Goal: Task Accomplishment & Management: Use online tool/utility

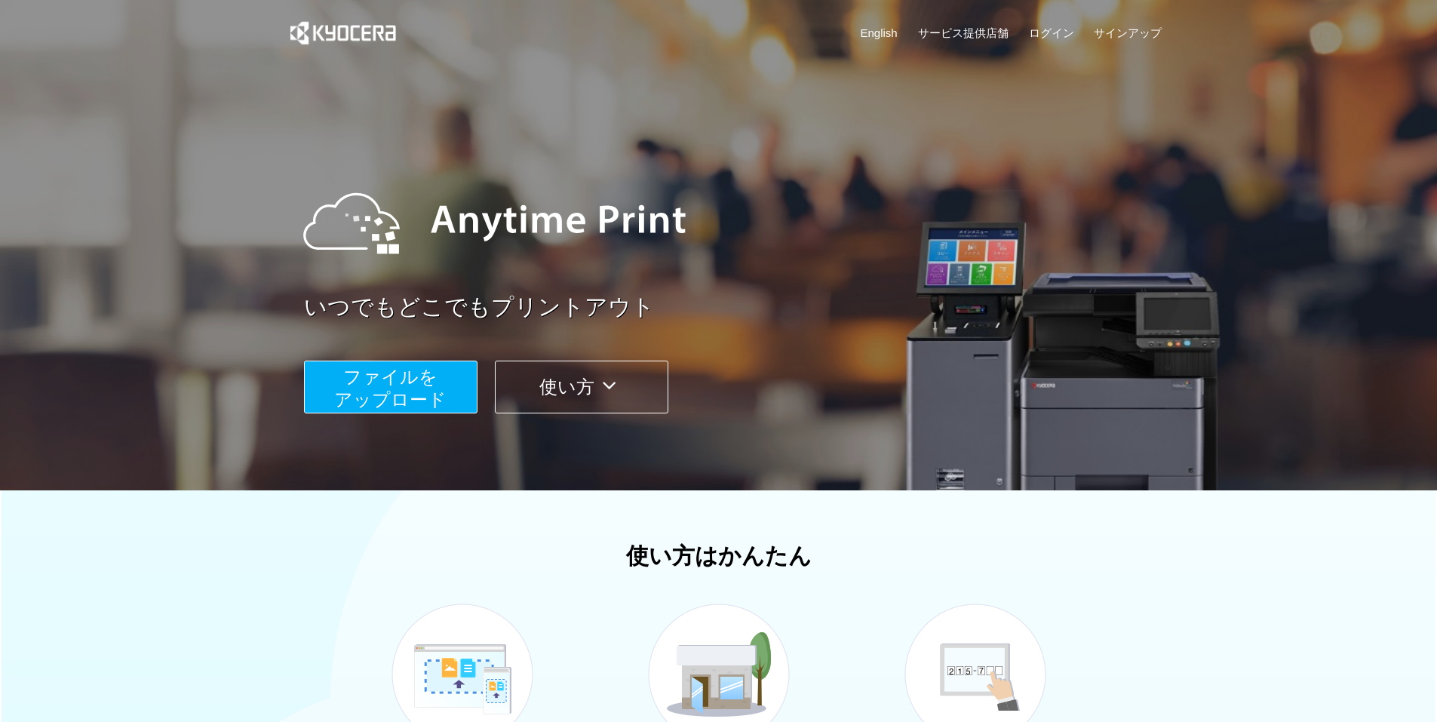
click at [398, 367] on span "ファイルを ​​アップロード" at bounding box center [390, 388] width 112 height 43
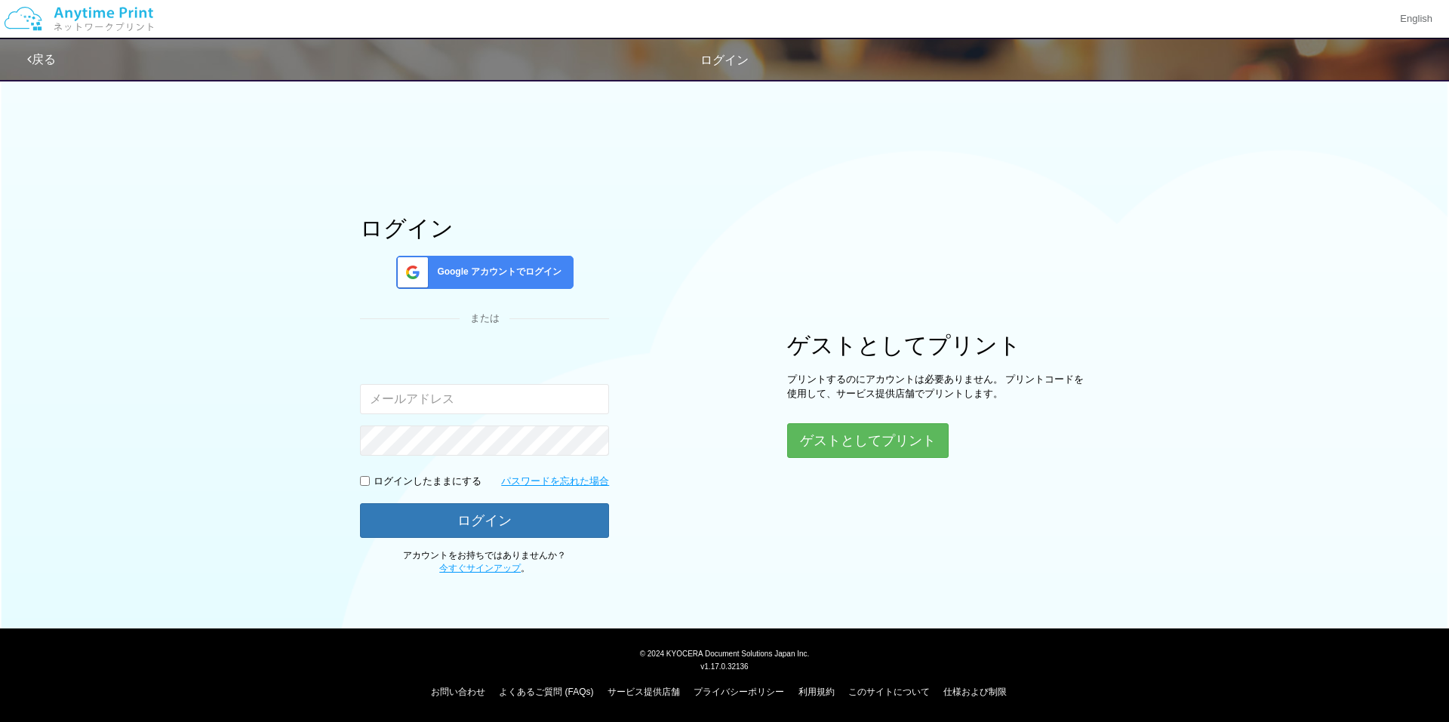
click at [425, 395] on input "email" at bounding box center [484, 399] width 249 height 30
type input "fukabato@yahoo.co.jp"
click at [466, 514] on button "ログイン" at bounding box center [484, 519] width 249 height 33
click at [463, 478] on p "ログインしたままにする" at bounding box center [427, 482] width 108 height 14
click at [366, 481] on input "checkbox" at bounding box center [365, 481] width 10 height 10
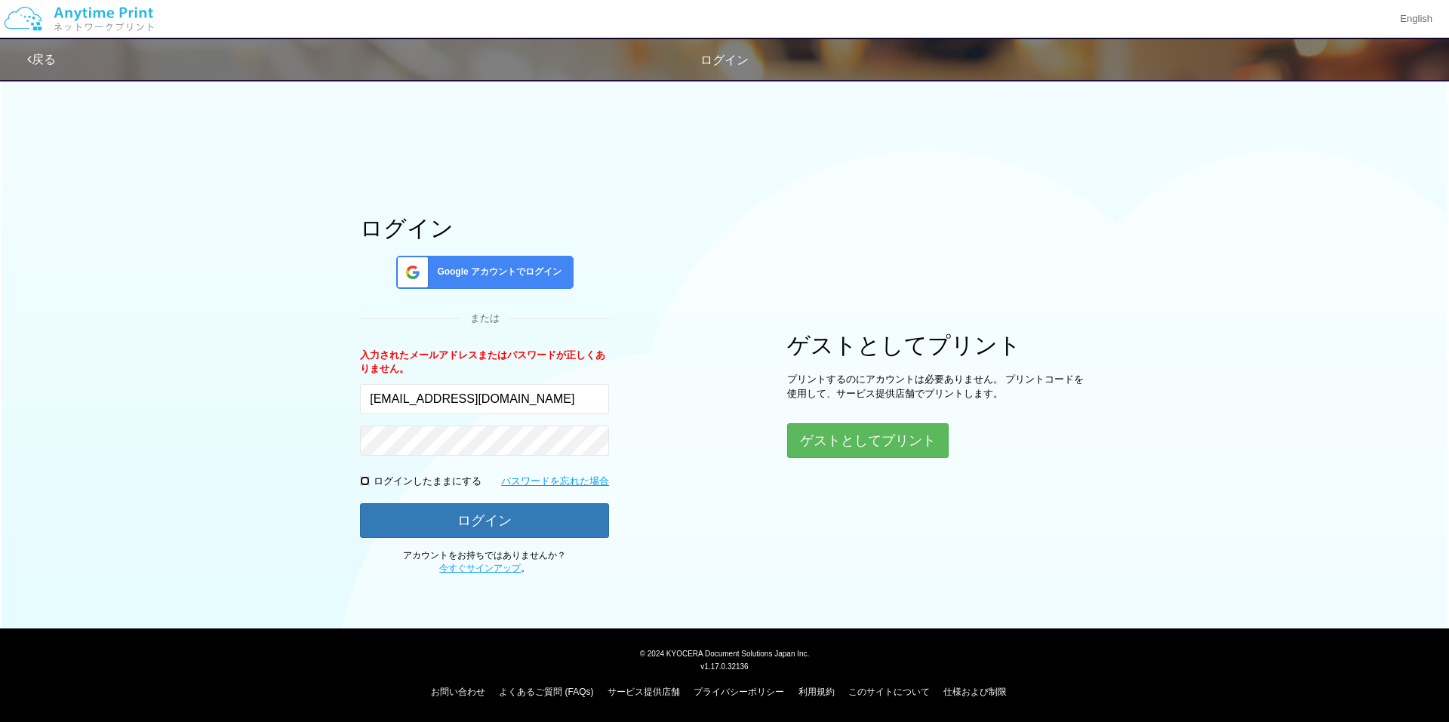
checkbox input "true"
click at [408, 516] on button "ログイン" at bounding box center [484, 519] width 249 height 33
click at [531, 485] on link "パスワードを忘れた場合" at bounding box center [555, 482] width 108 height 14
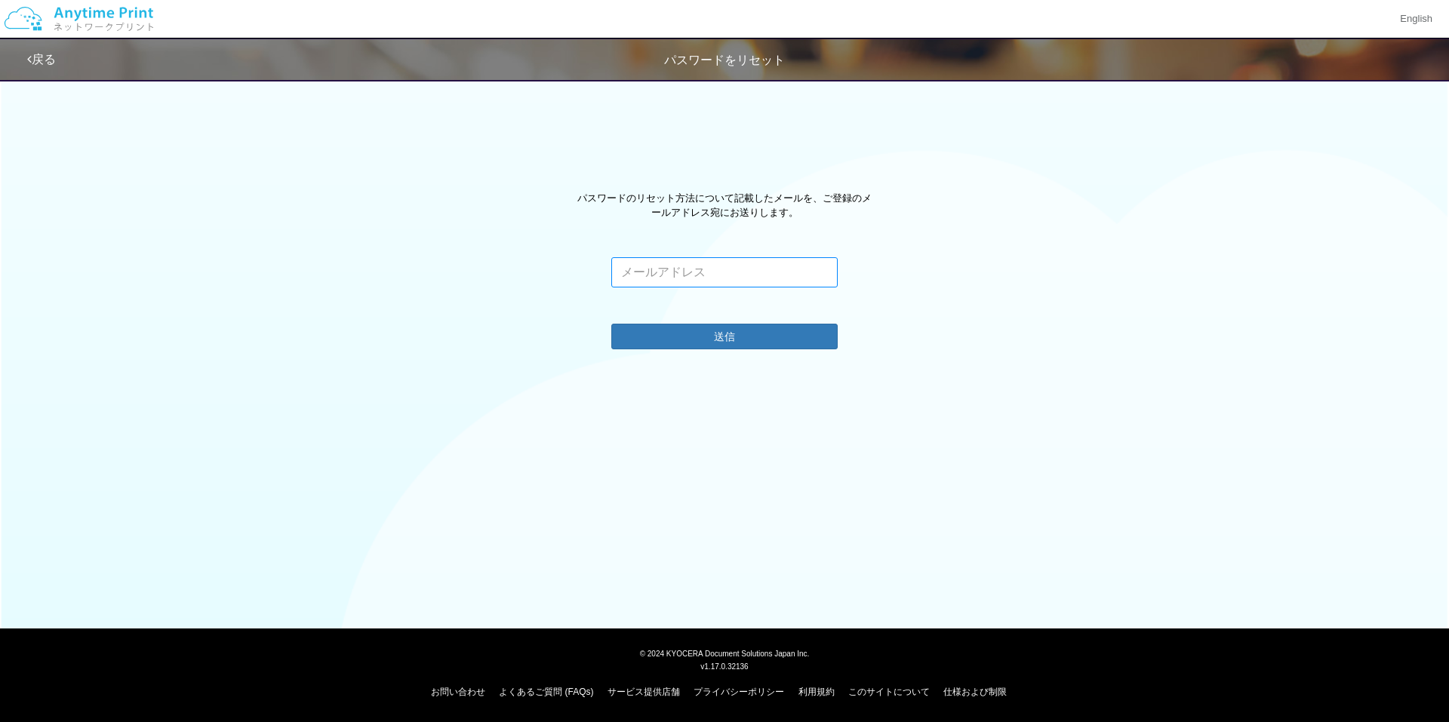
click at [693, 283] on input "email" at bounding box center [724, 272] width 226 height 30
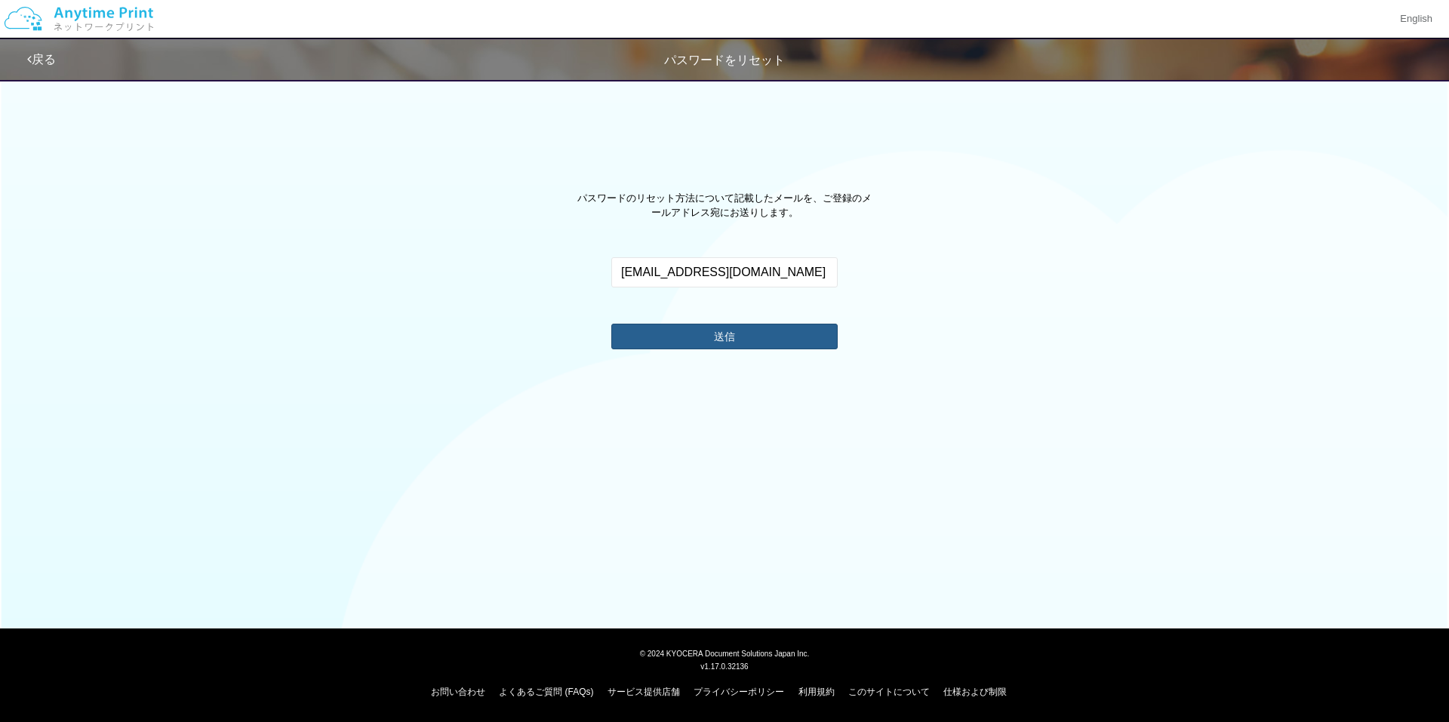
drag, startPoint x: 705, startPoint y: 316, endPoint x: 703, endPoint y: 327, distance: 11.5
click at [703, 325] on div "fukabato@yahoo.co.jp このメールアドレスに関連付けられたアカウントはありません。 有効なメールアドレスを入力してください。 送信" at bounding box center [724, 303] width 249 height 92
click at [703, 329] on button "送信" at bounding box center [724, 336] width 226 height 24
click at [699, 337] on button "送信" at bounding box center [724, 336] width 226 height 24
click at [753, 275] on input "fukabato@yahoo.co.jp" at bounding box center [724, 272] width 226 height 30
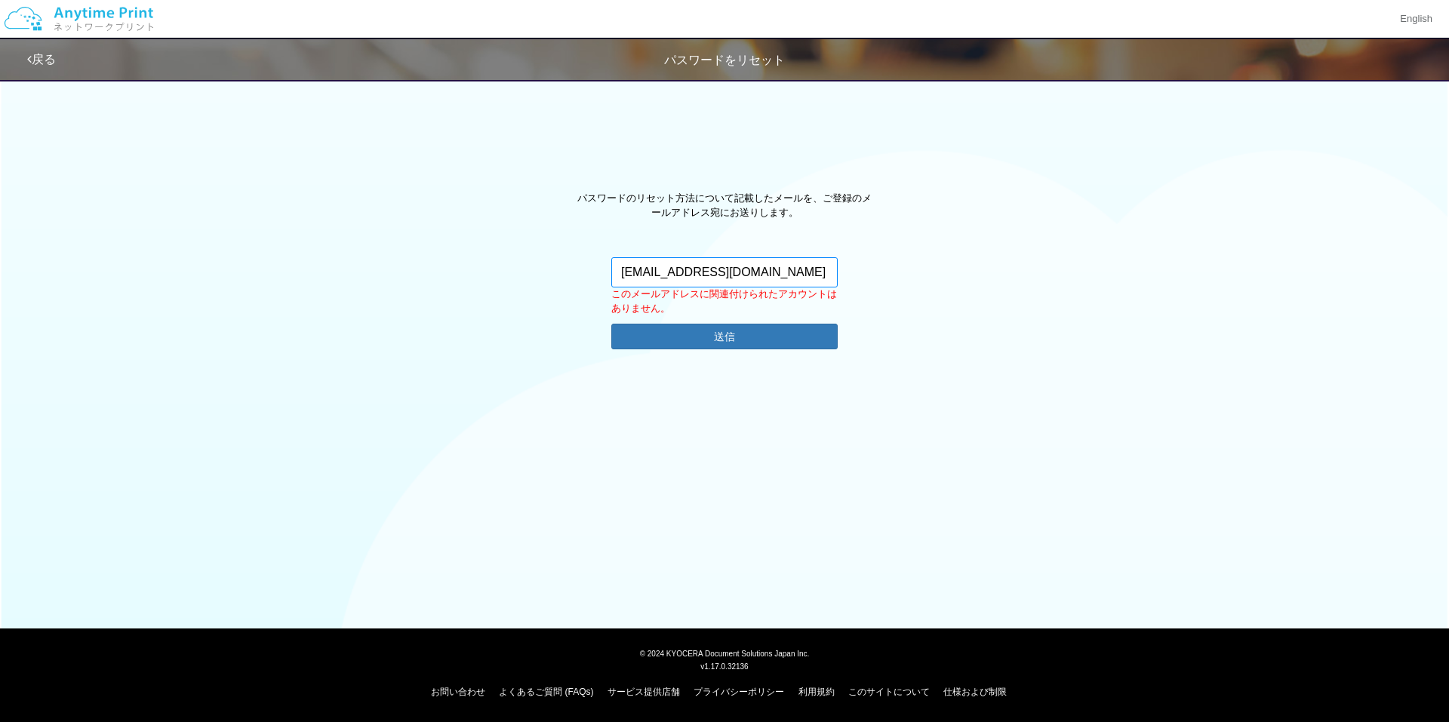
type input "fukatoya@gmail.com"
click at [708, 343] on button "送信" at bounding box center [724, 336] width 226 height 24
click at [675, 341] on button "送信" at bounding box center [724, 336] width 226 height 24
click at [29, 48] on div "戻る パスワードをリセット" at bounding box center [479, 59] width 905 height 41
click at [32, 54] on link "戻る" at bounding box center [41, 59] width 29 height 13
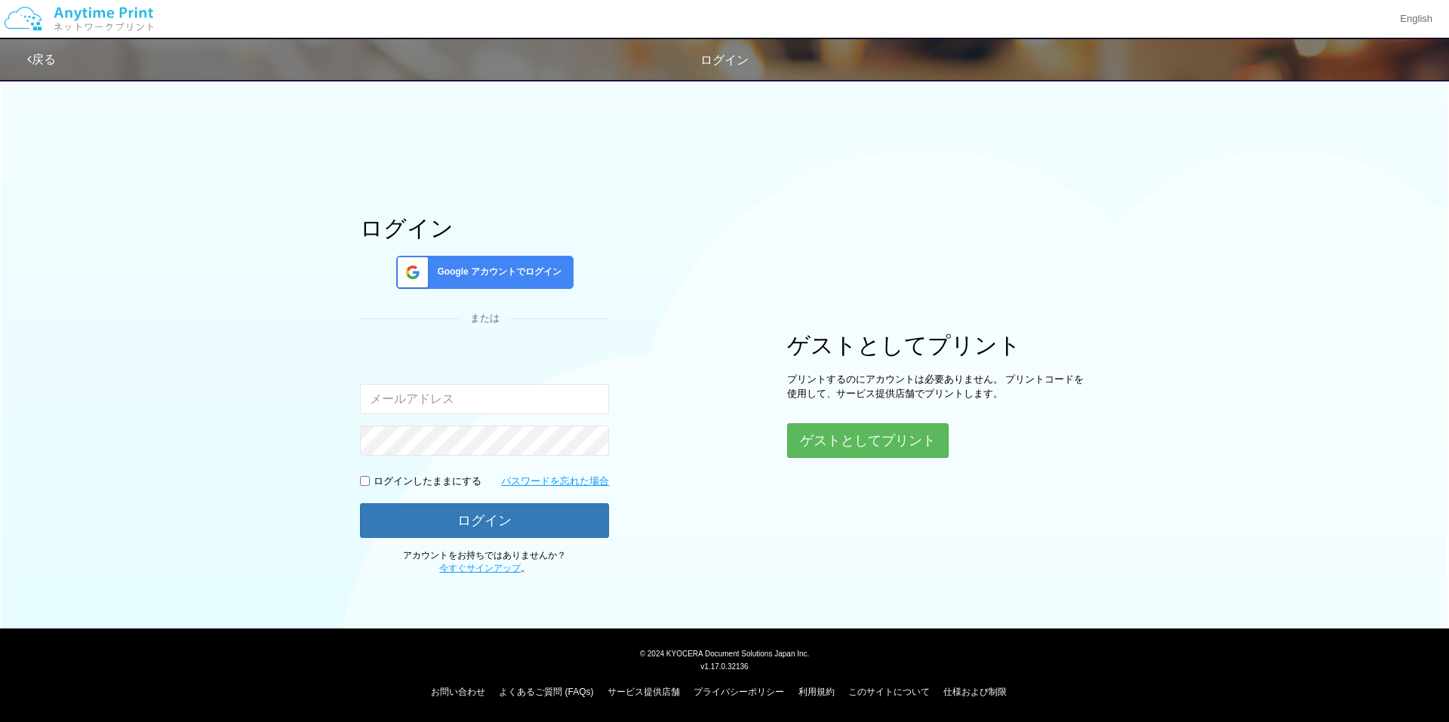
click at [758, 431] on div "ログイン Google アカウントでログイン または 入力されたメールアドレスまたはパスワードが正しくありません。 ログインしたままにする パスワードを忘れた…" at bounding box center [724, 323] width 905 height 505
click at [821, 435] on button "ゲストとしてプリント" at bounding box center [867, 440] width 160 height 33
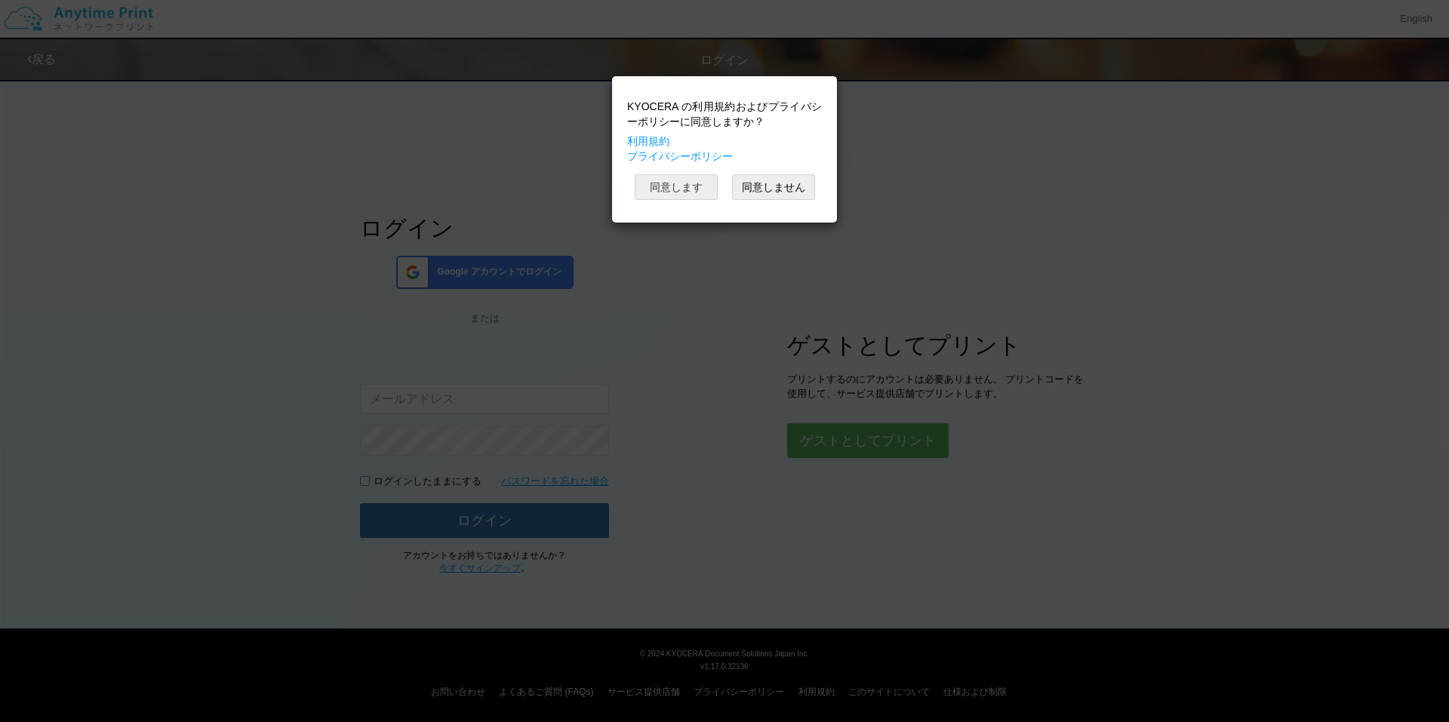
click at [680, 185] on button "同意します" at bounding box center [676, 187] width 83 height 26
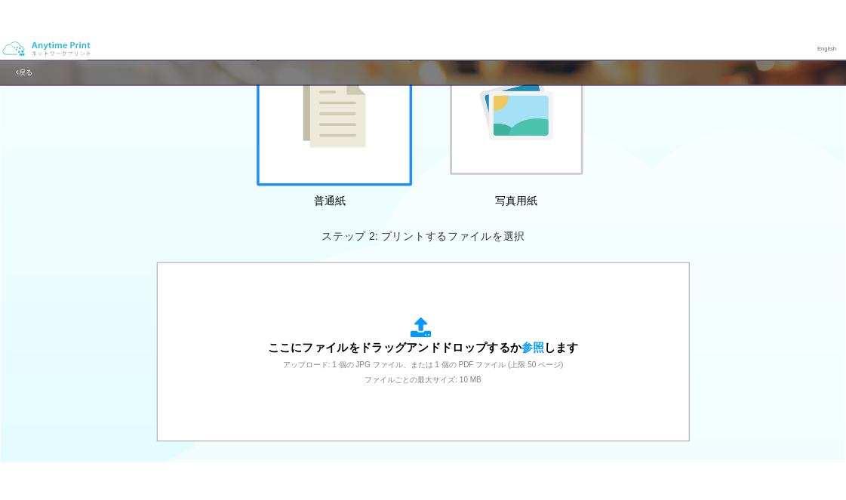
scroll to position [201, 0]
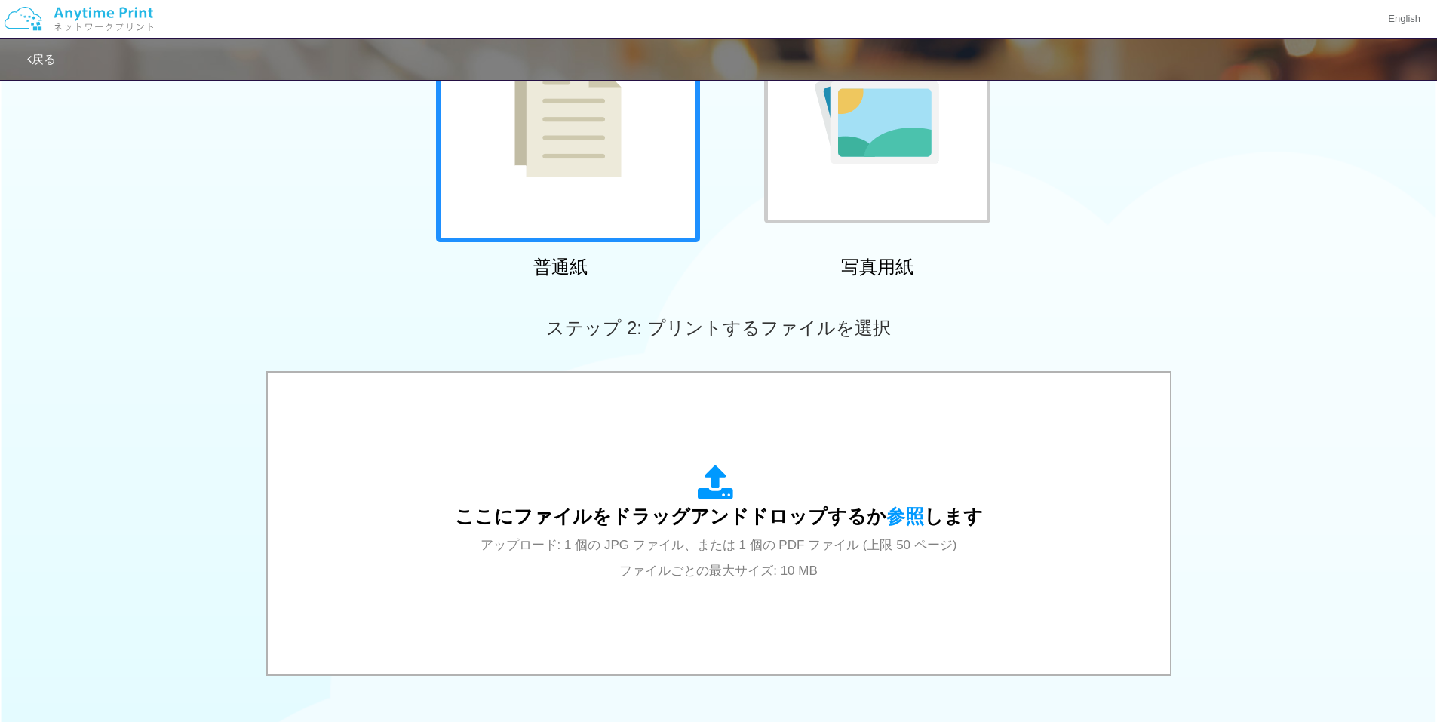
click at [383, 290] on div "ステップ 2: プリントするファイルを選択" at bounding box center [718, 328] width 1437 height 86
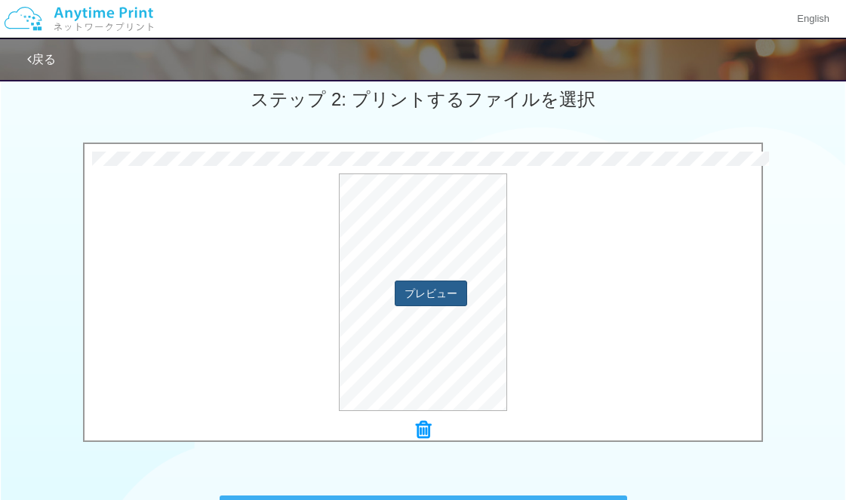
scroll to position [547, 0]
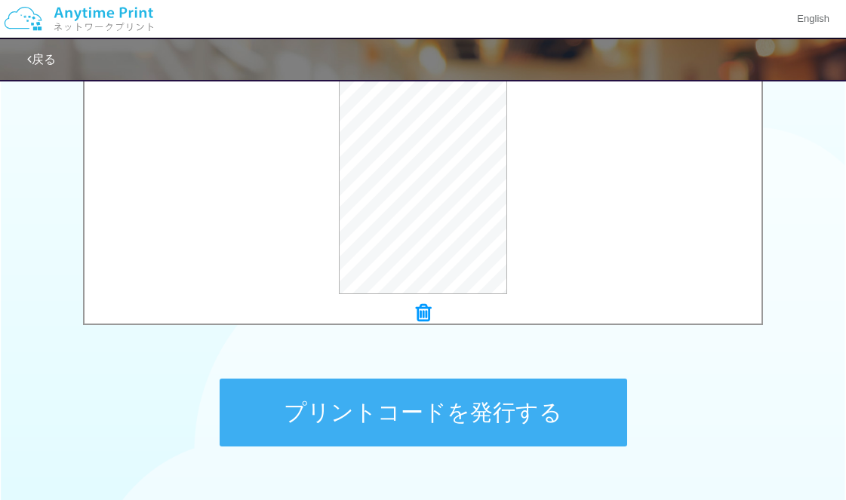
click at [413, 306] on div at bounding box center [423, 313] width 677 height 21
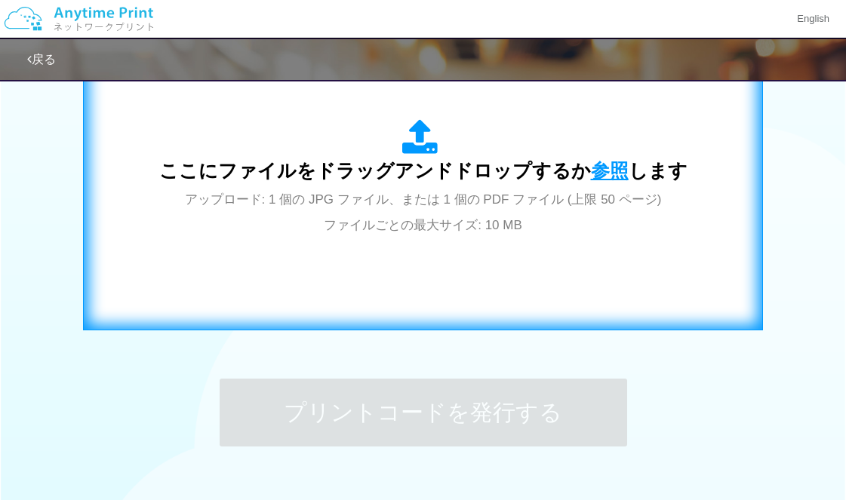
click at [598, 169] on span "参照" at bounding box center [610, 170] width 38 height 21
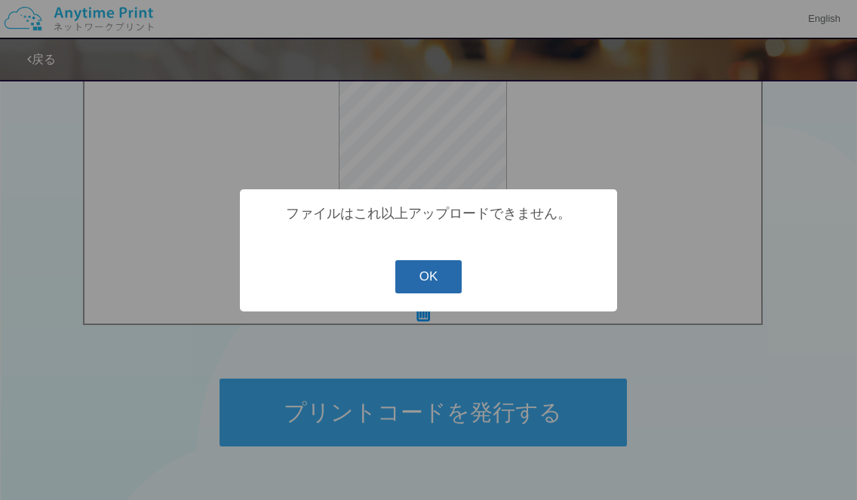
click at [438, 288] on button "OK" at bounding box center [428, 276] width 67 height 33
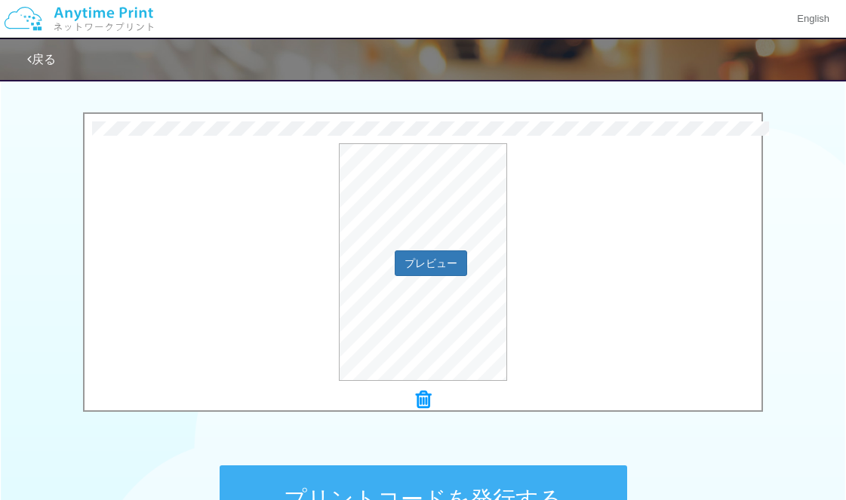
scroll to position [647, 0]
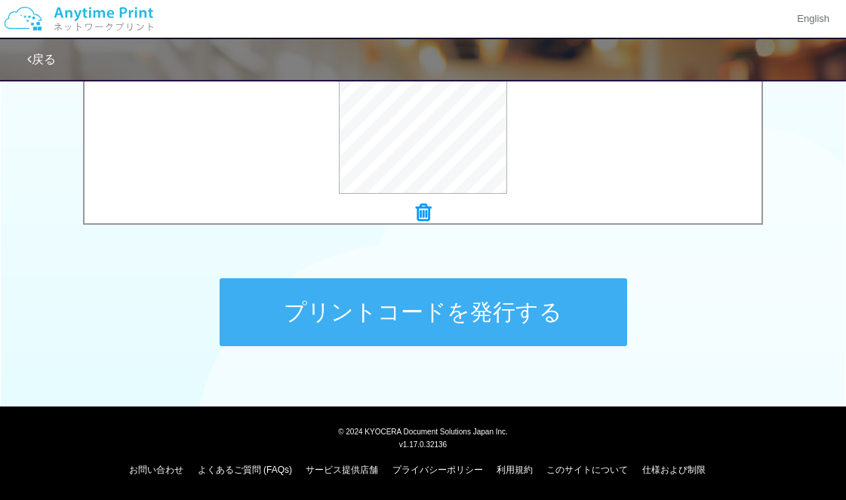
click at [342, 305] on button "プリントコードを発行する" at bounding box center [423, 312] width 407 height 68
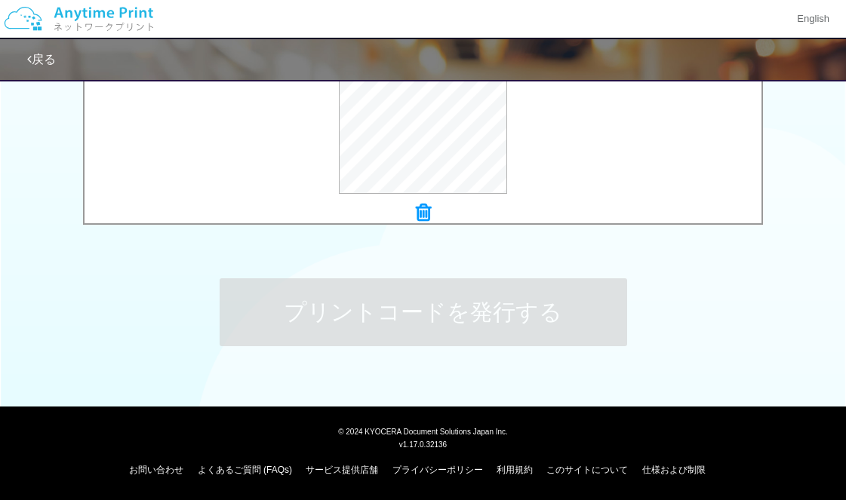
scroll to position [0, 0]
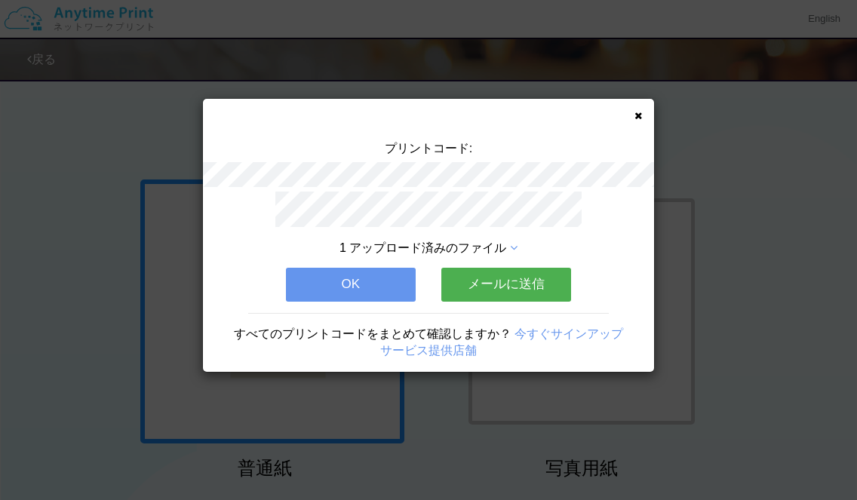
click at [460, 284] on button "メールに送信" at bounding box center [506, 284] width 130 height 33
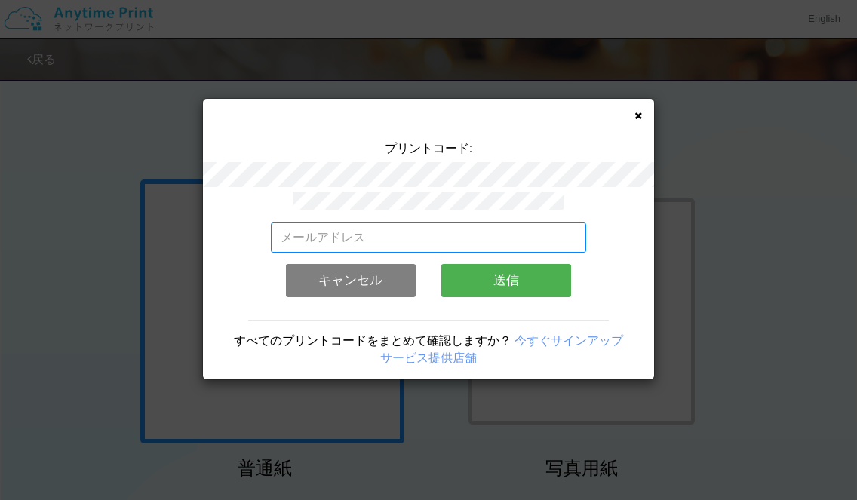
click at [428, 234] on input "email" at bounding box center [429, 238] width 316 height 30
type input "fukatoya@gmail.com"
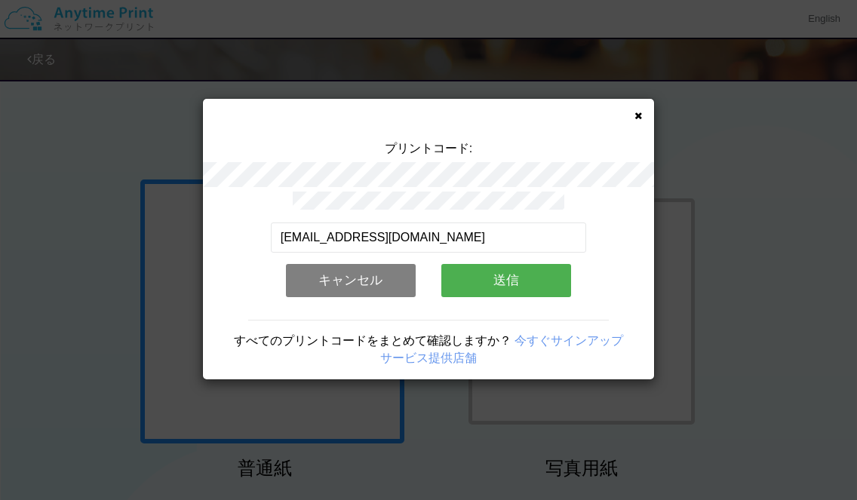
click at [480, 273] on button "送信" at bounding box center [506, 280] width 130 height 33
click at [582, 334] on link "今すぐサインアップ" at bounding box center [569, 340] width 109 height 13
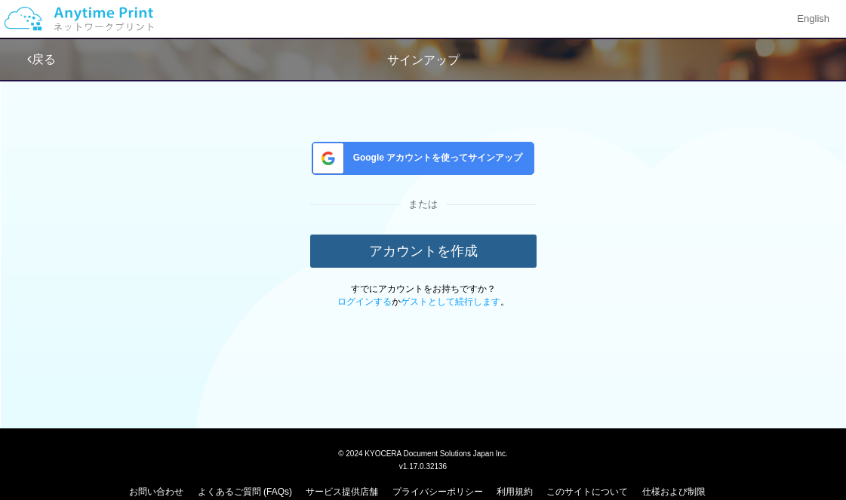
click at [512, 261] on button "アカウントを作成" at bounding box center [423, 251] width 226 height 33
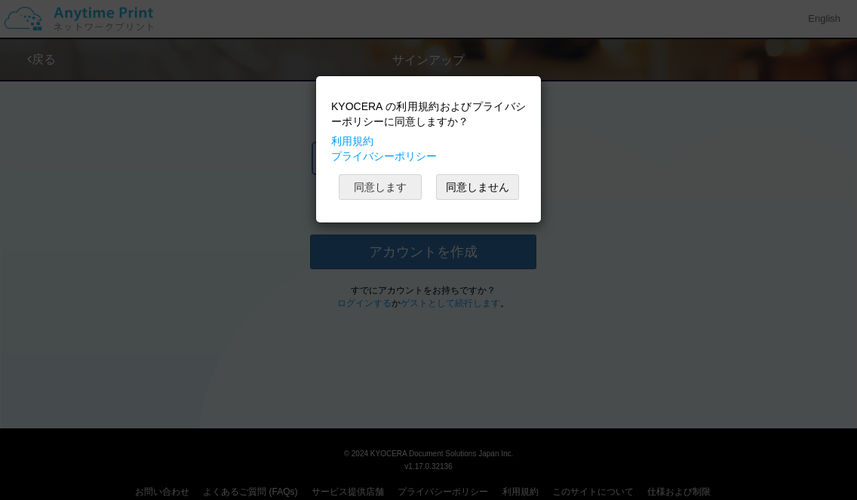
click at [403, 192] on button "同意します" at bounding box center [380, 187] width 83 height 26
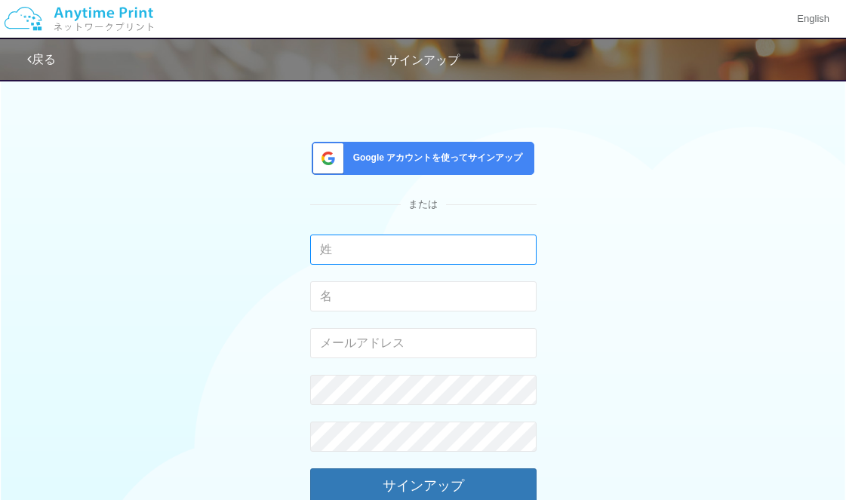
click at [395, 242] on input "text" at bounding box center [423, 250] width 226 height 30
type input "西村"
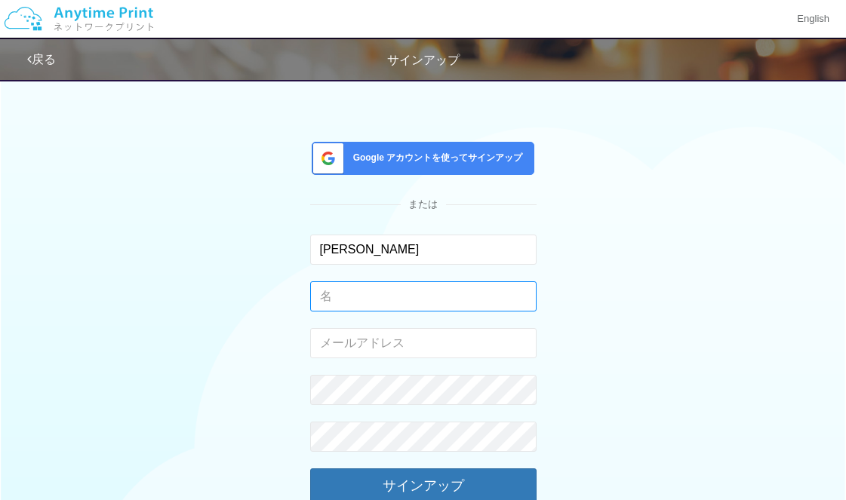
type input "拓"
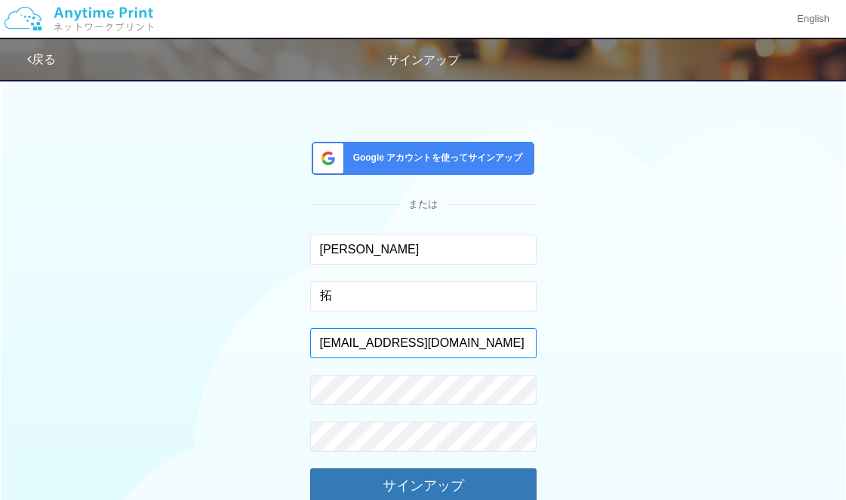
drag, startPoint x: 459, startPoint y: 341, endPoint x: 225, endPoint y: 340, distance: 234.7
click at [225, 340] on div "Google アカウントを使ってサインアップ または 西村 入力できるのは文字のみです。 拓 入力できるのは文字のみです。 fukatoya@gmail.co…" at bounding box center [423, 323] width 732 height 504
type input "fukabato@yahoo.co.jp"
click at [604, 283] on div "Google アカウントを使ってサインアップ または 西村 入力できるのは文字のみです。 拓 入力できるのは文字のみです。 fukabato@yahoo.co…" at bounding box center [423, 323] width 732 height 504
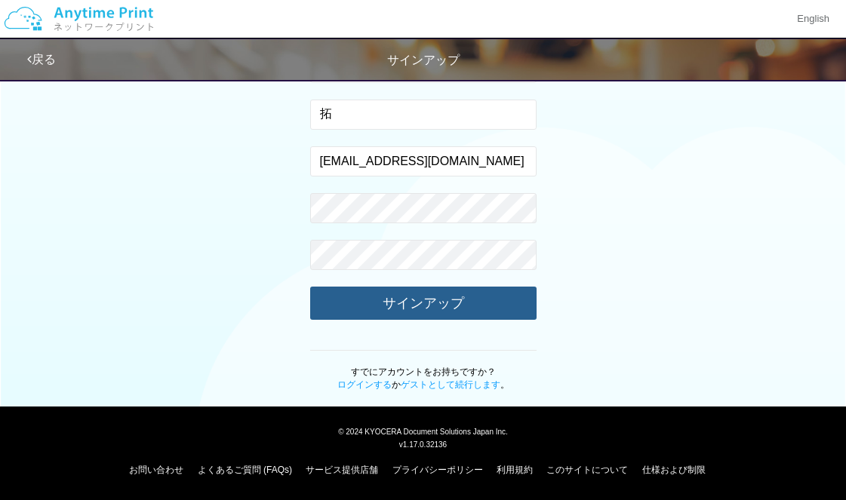
click at [524, 307] on button "サインアップ" at bounding box center [423, 303] width 226 height 33
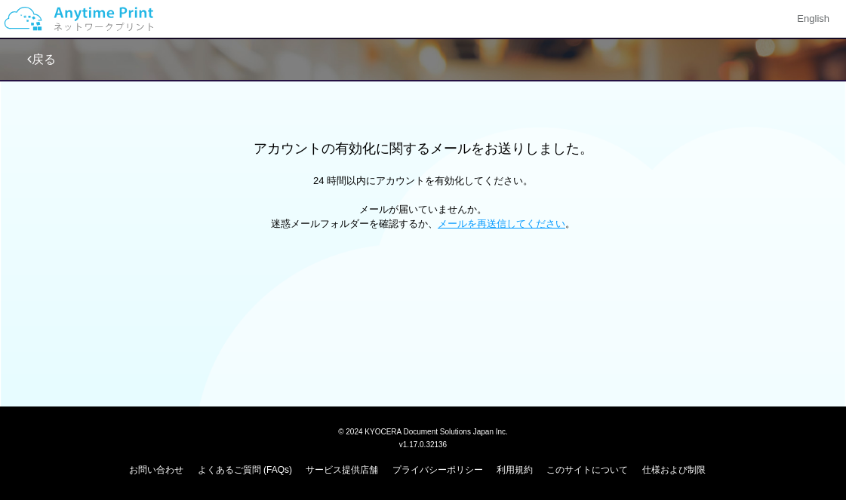
scroll to position [22, 0]
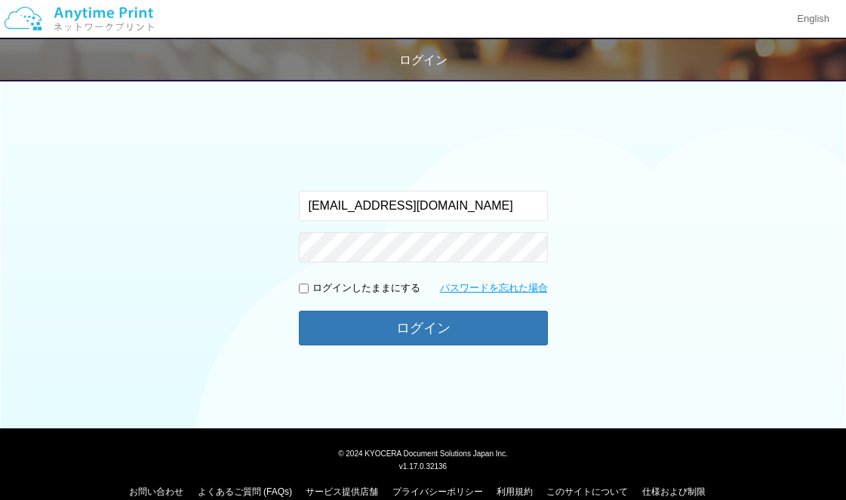
click at [410, 290] on p "ログインしたままにする" at bounding box center [366, 288] width 108 height 14
click at [308, 287] on input "checkbox" at bounding box center [304, 289] width 10 height 10
checkbox input "true"
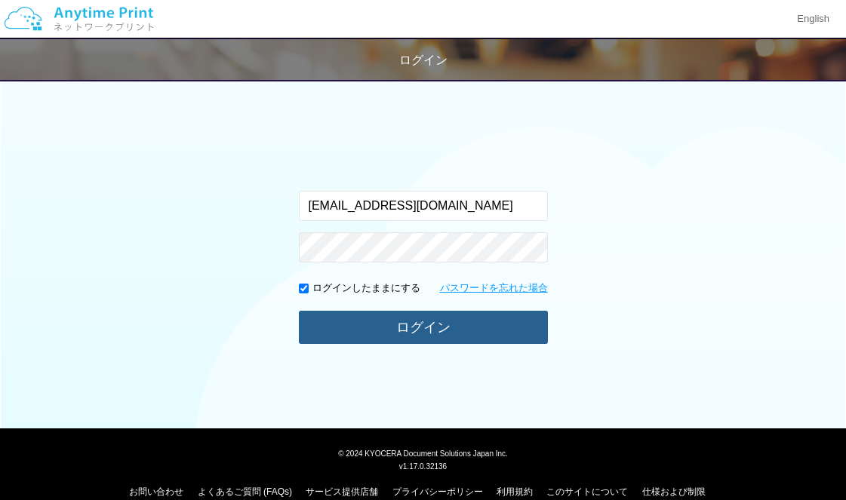
click at [385, 331] on button "ログイン" at bounding box center [423, 327] width 249 height 33
click at [386, 325] on button "ログイン" at bounding box center [423, 327] width 249 height 33
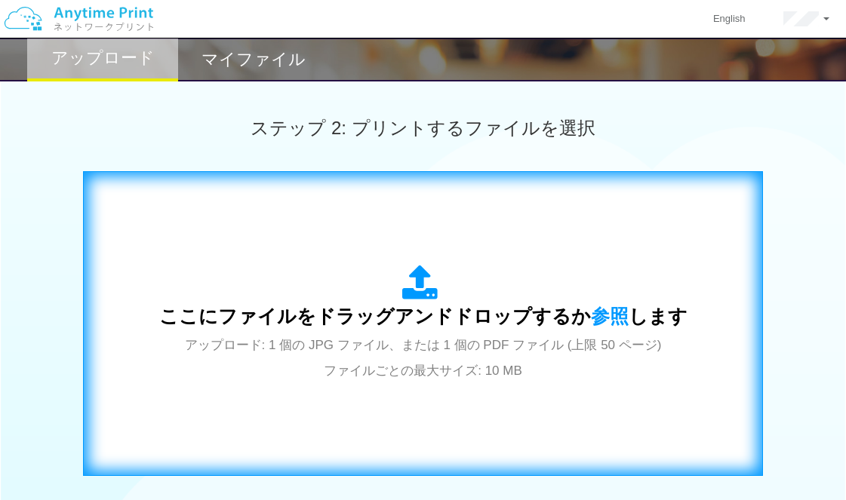
scroll to position [503, 0]
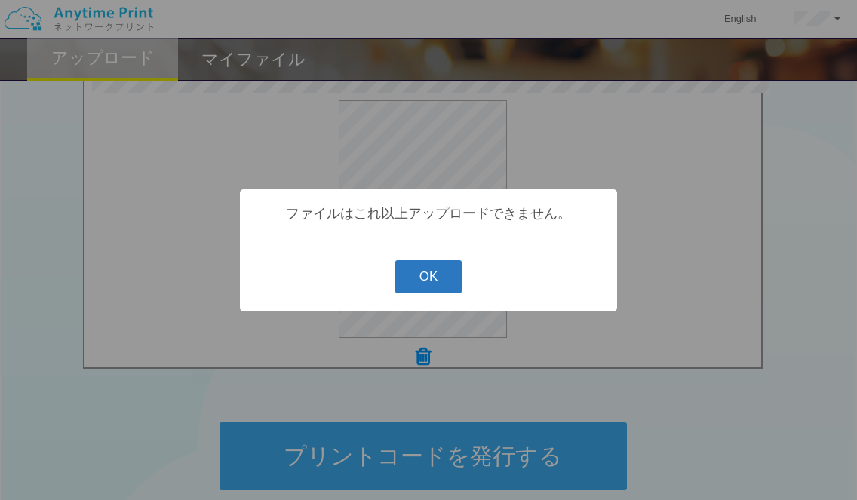
click at [413, 281] on button "OK" at bounding box center [428, 276] width 67 height 33
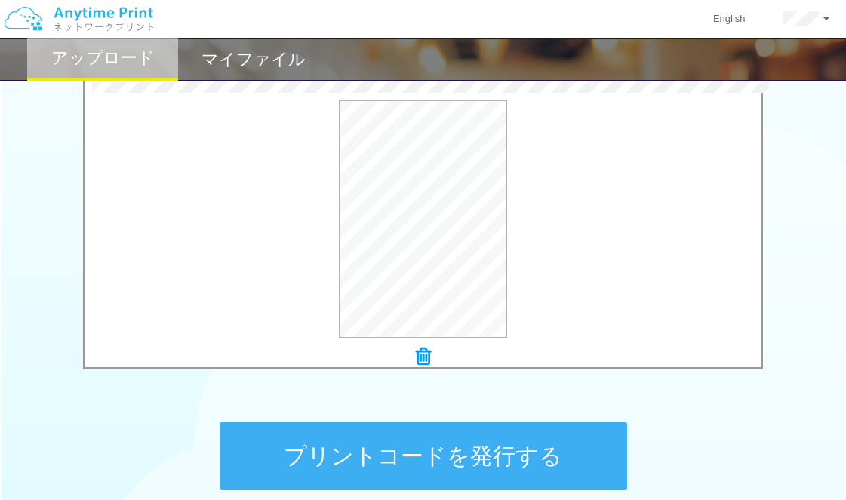
click at [496, 435] on button "プリントコードを発行する" at bounding box center [423, 457] width 407 height 68
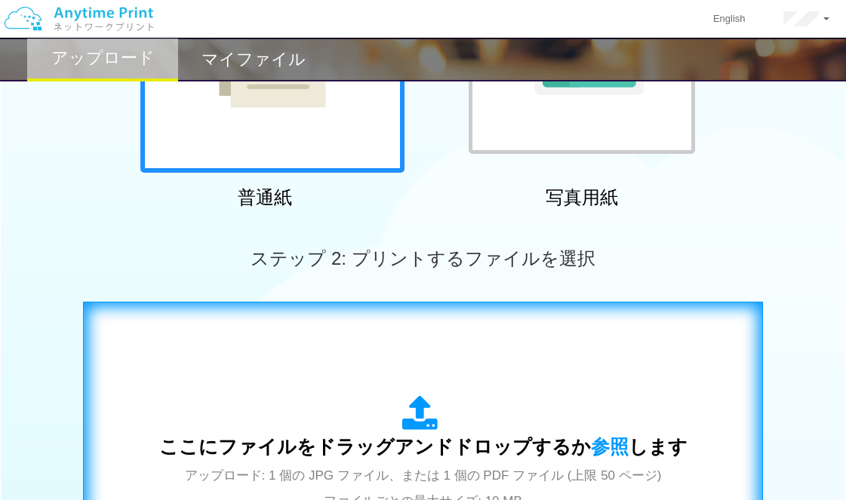
scroll to position [302, 0]
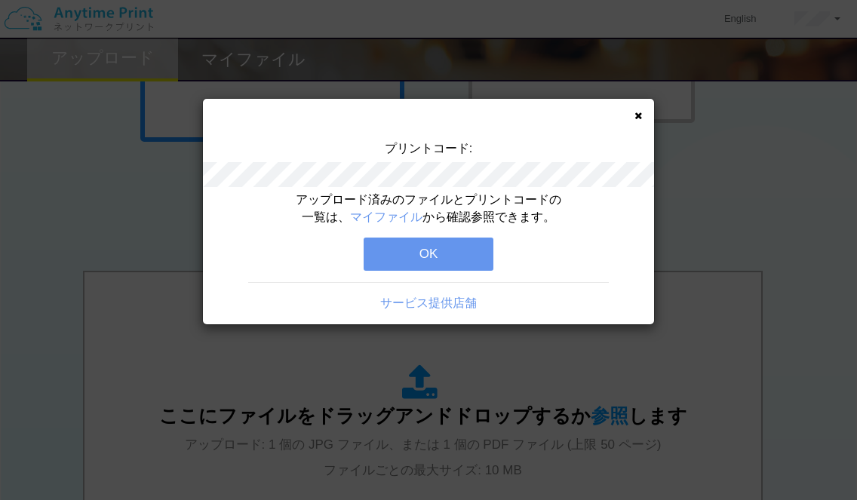
click at [444, 256] on button "OK" at bounding box center [429, 254] width 130 height 33
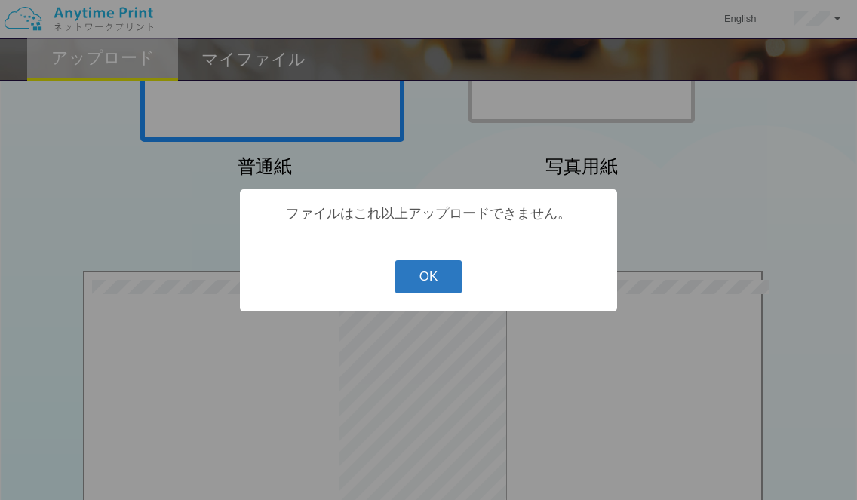
click at [413, 278] on button "OK" at bounding box center [428, 276] width 67 height 33
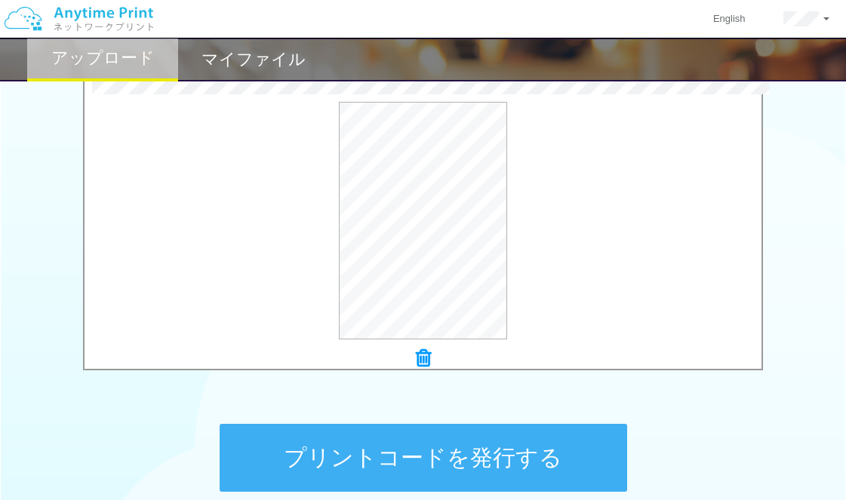
scroll to position [503, 0]
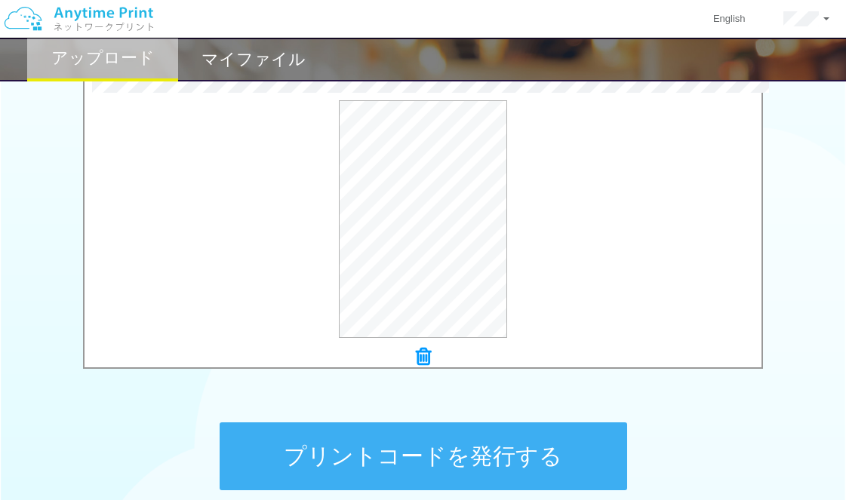
click at [408, 450] on button "プリントコードを発行する" at bounding box center [423, 457] width 407 height 68
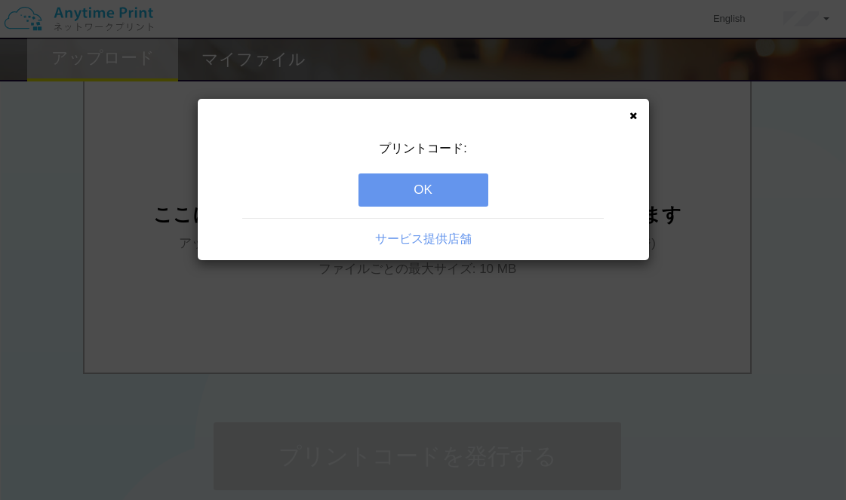
scroll to position [0, 0]
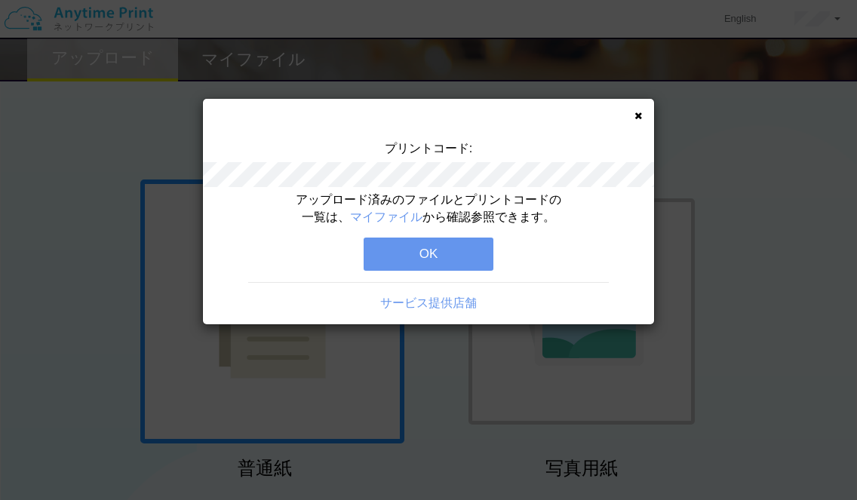
click at [429, 260] on button "OK" at bounding box center [429, 254] width 130 height 33
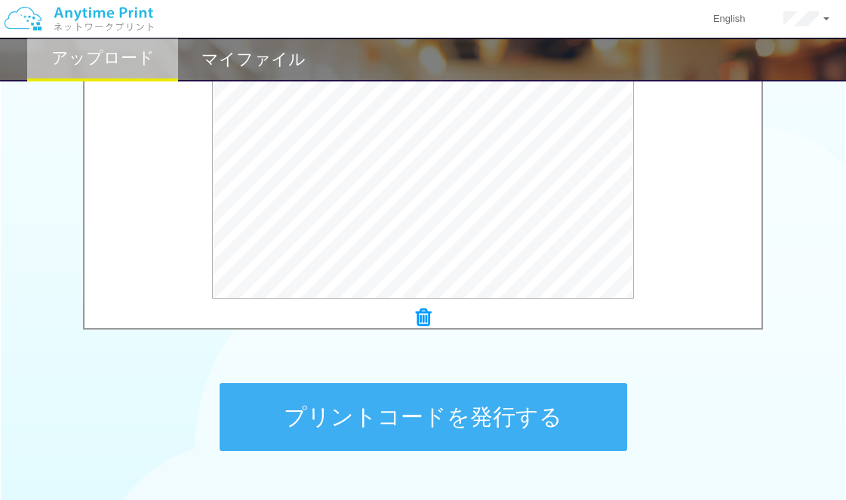
scroll to position [446, 0]
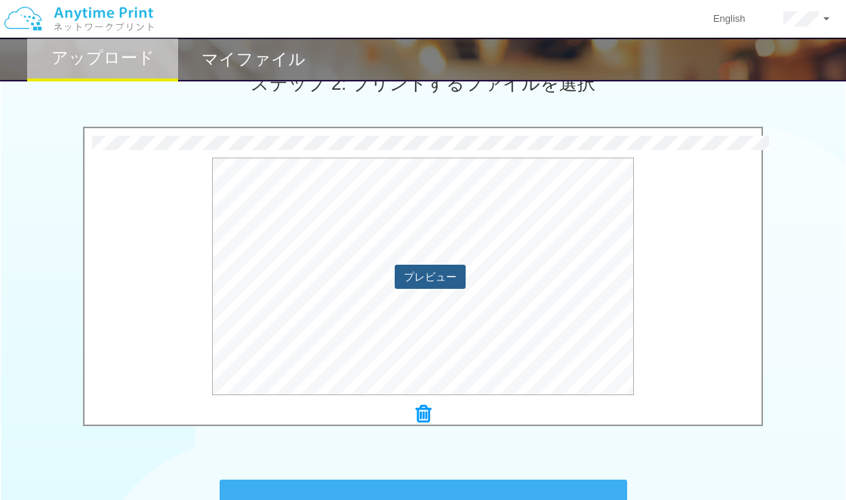
click at [403, 281] on button "プレビュー" at bounding box center [430, 277] width 71 height 24
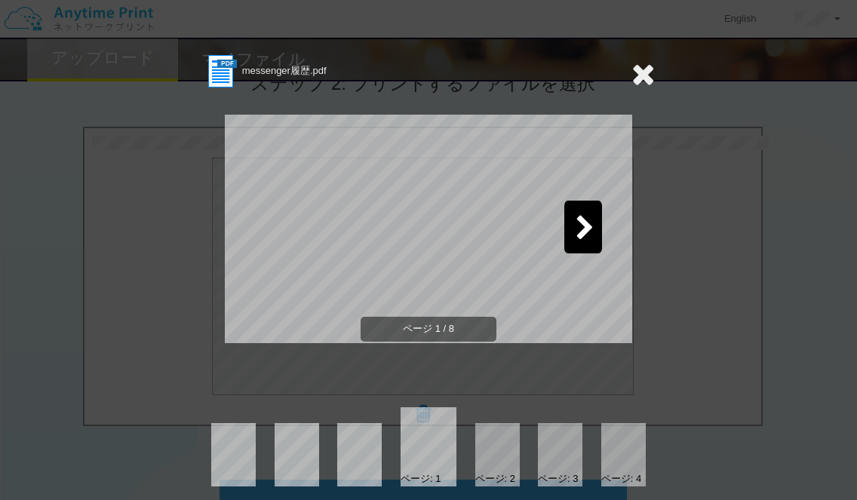
click at [580, 229] on icon at bounding box center [585, 229] width 19 height 26
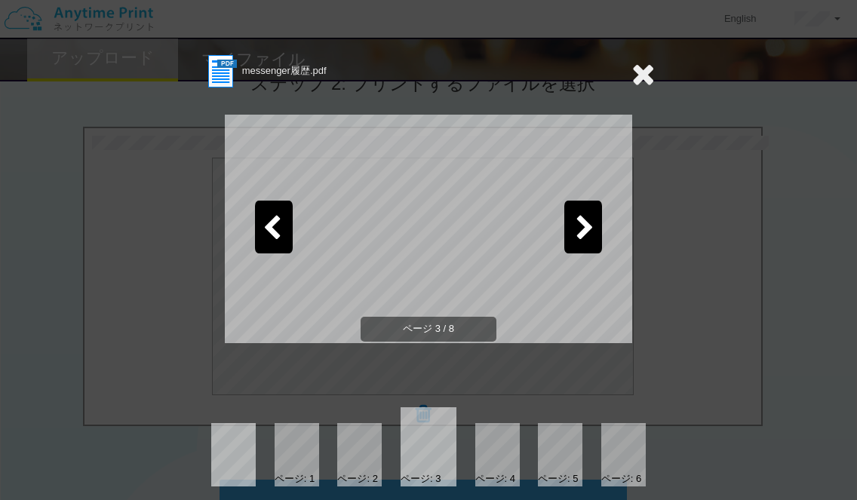
click at [580, 229] on icon at bounding box center [585, 229] width 19 height 26
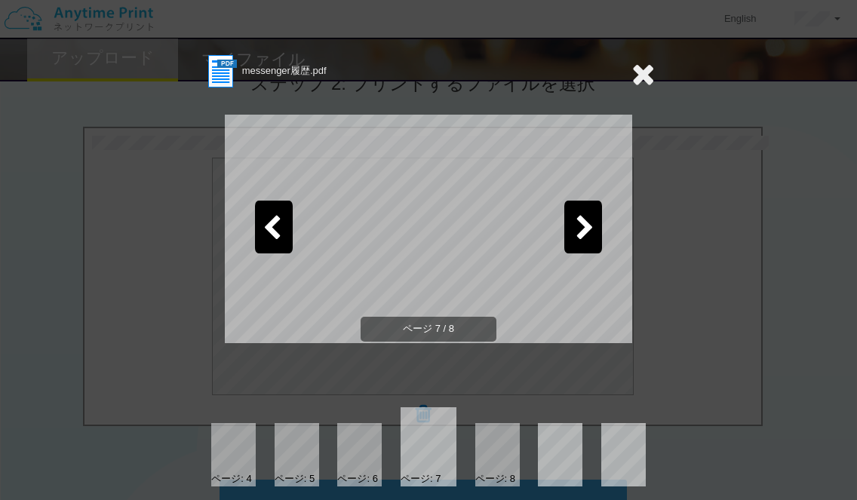
click at [580, 229] on icon at bounding box center [585, 229] width 19 height 26
click at [643, 80] on icon at bounding box center [643, 74] width 23 height 30
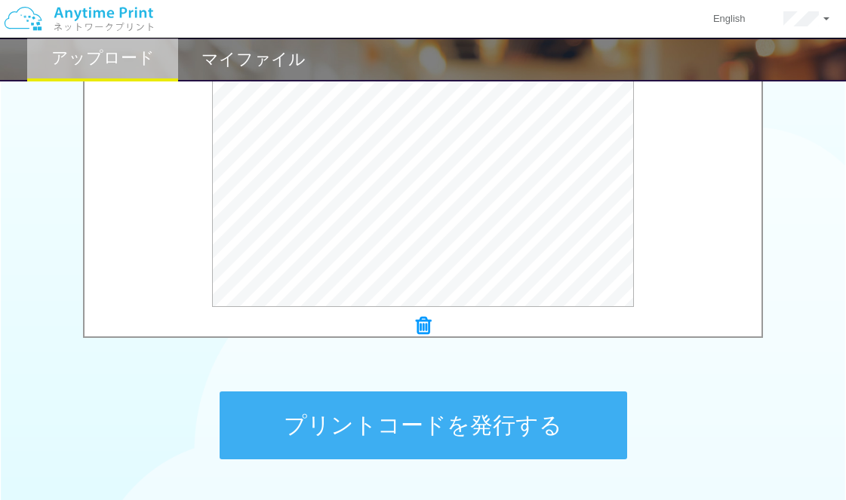
scroll to position [647, 0]
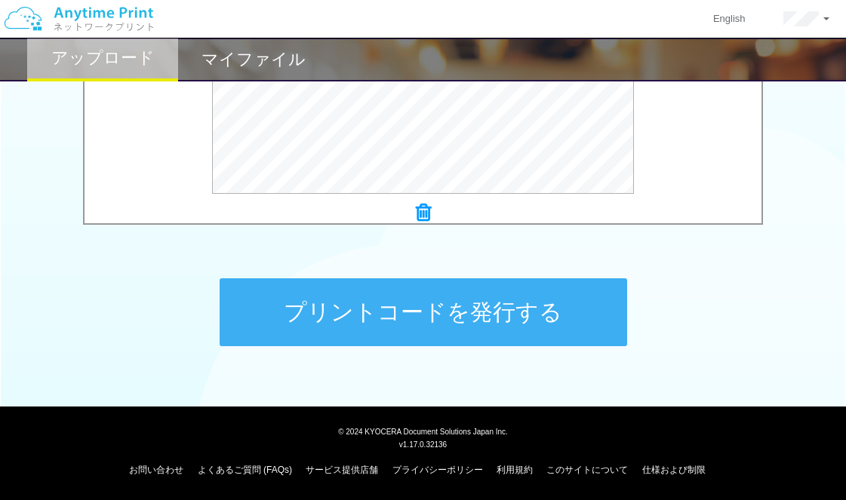
click at [462, 314] on button "プリントコードを発行する" at bounding box center [423, 312] width 407 height 68
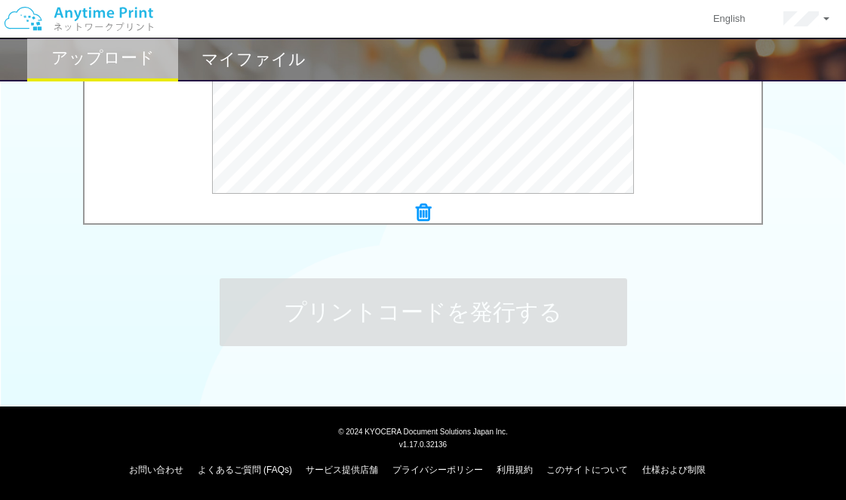
scroll to position [0, 0]
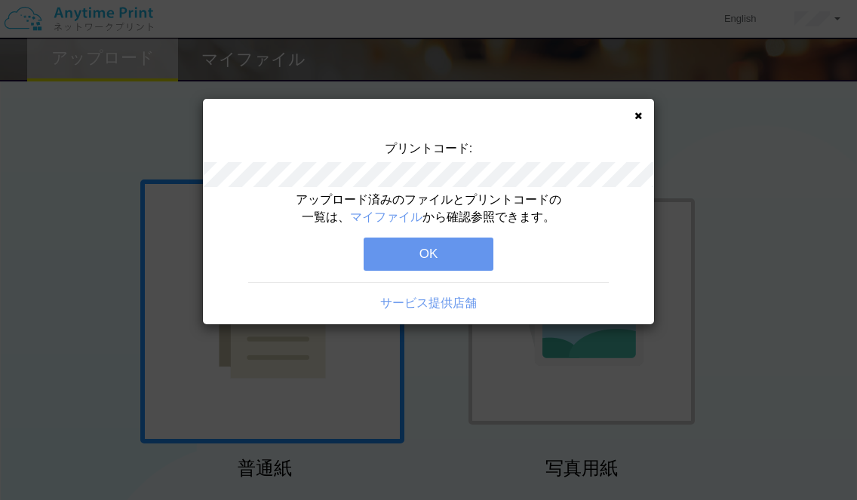
click at [451, 260] on button "OK" at bounding box center [429, 254] width 130 height 33
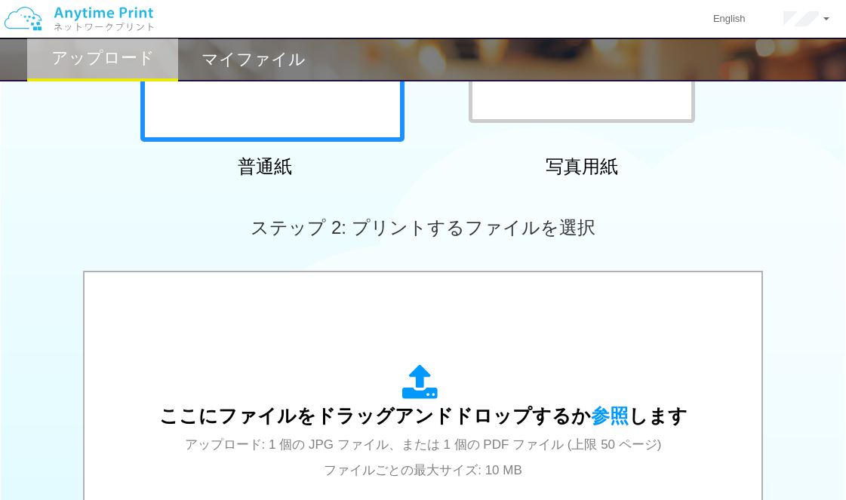
scroll to position [402, 0]
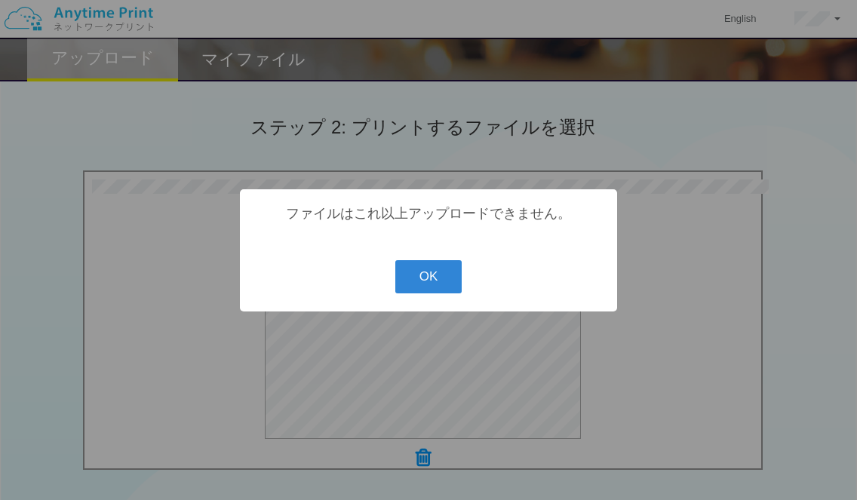
click at [438, 261] on div "? ! i ファイルはこれ以上アップロードできません。 OK Cancel ×" at bounding box center [428, 250] width 377 height 122
click at [440, 268] on button "OK" at bounding box center [428, 276] width 67 height 33
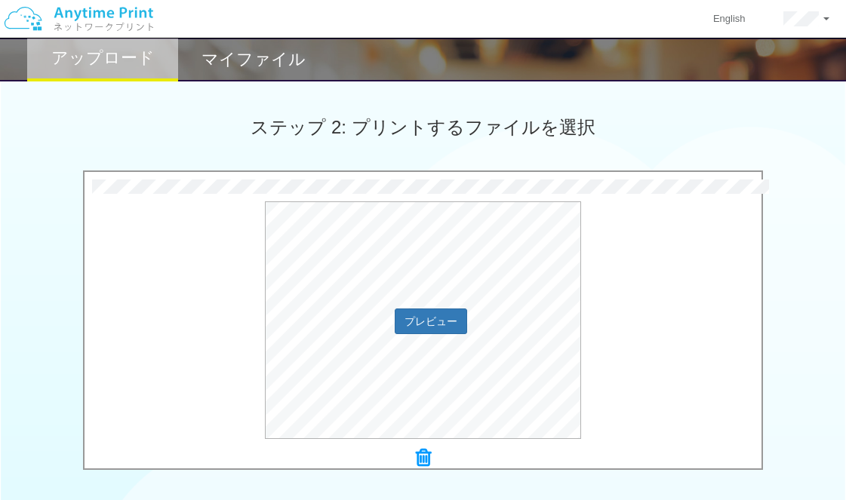
click at [643, 223] on div "プレビュー" at bounding box center [423, 320] width 677 height 238
click at [452, 313] on button "プレビュー" at bounding box center [430, 321] width 71 height 24
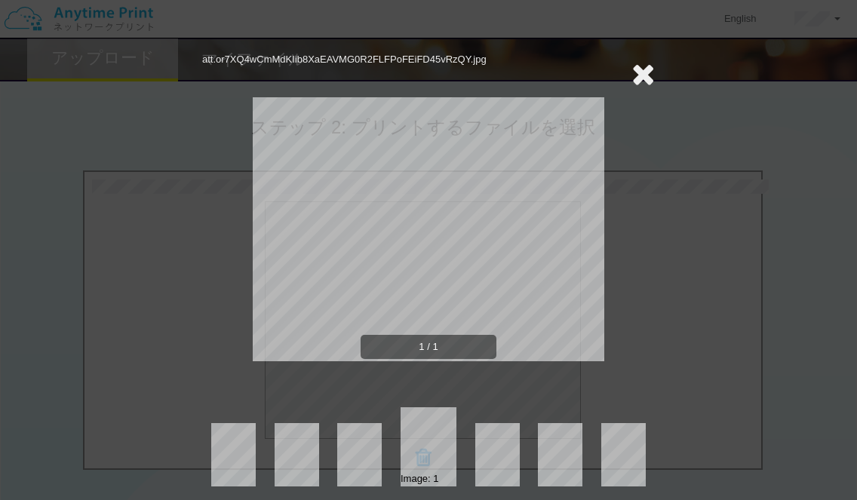
click at [641, 78] on icon at bounding box center [643, 74] width 23 height 30
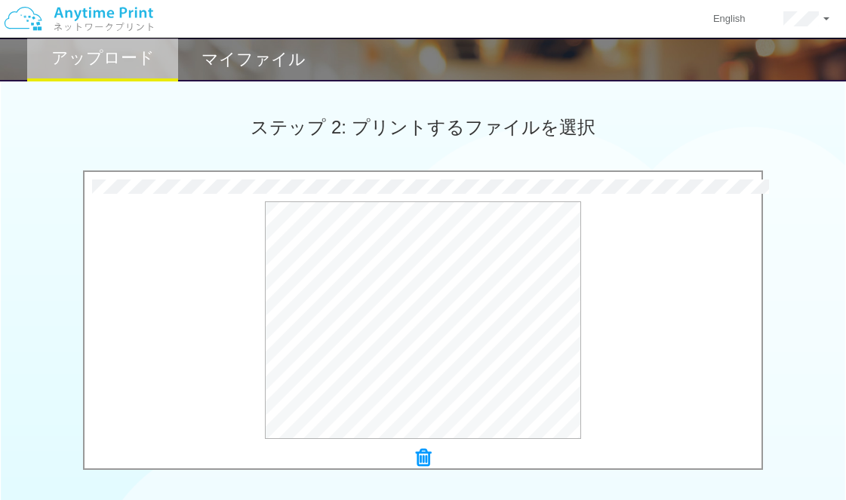
click at [427, 455] on icon at bounding box center [423, 458] width 15 height 20
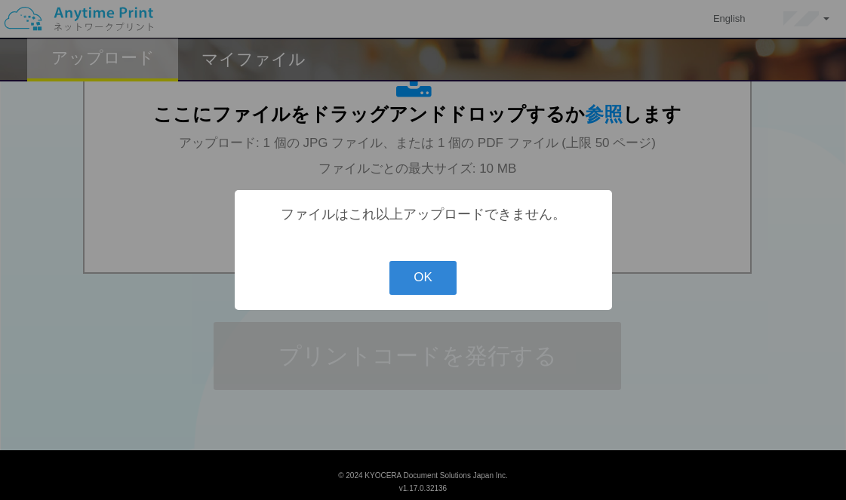
scroll to position [299, 0]
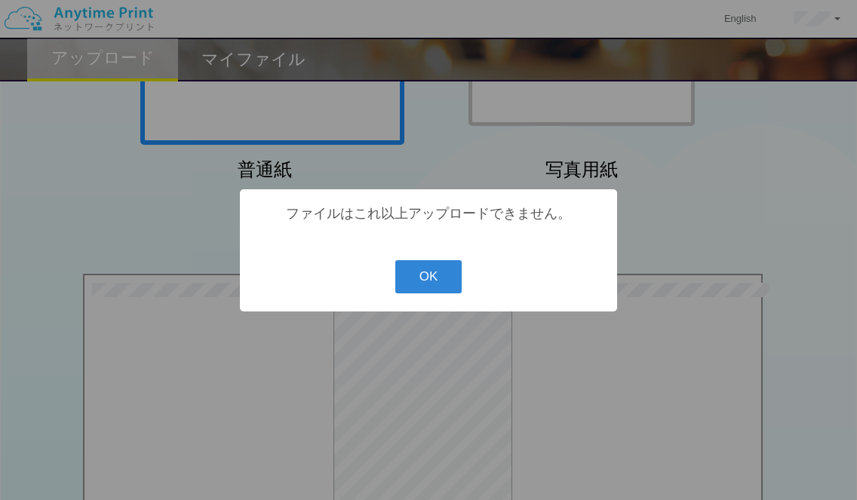
click at [420, 300] on div "? ! i ファイルはこれ以上アップロードできません。 OK Cancel ×" at bounding box center [428, 250] width 377 height 122
click at [416, 290] on button "OK" at bounding box center [428, 276] width 67 height 33
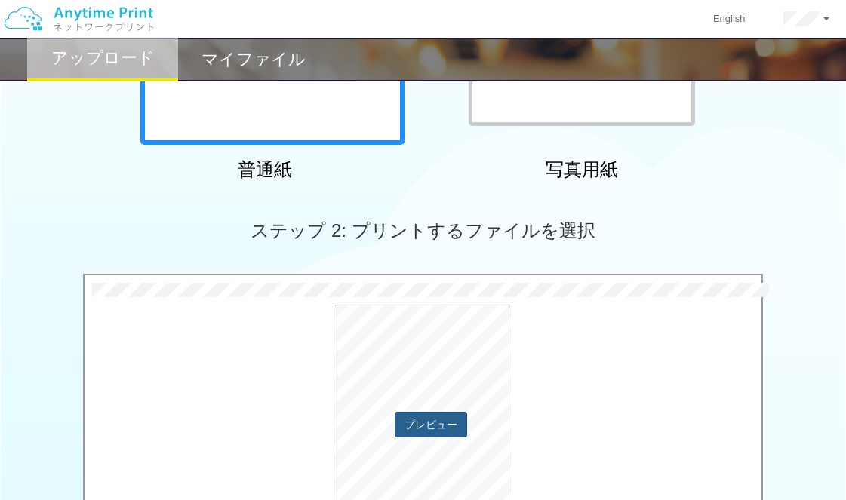
scroll to position [500, 0]
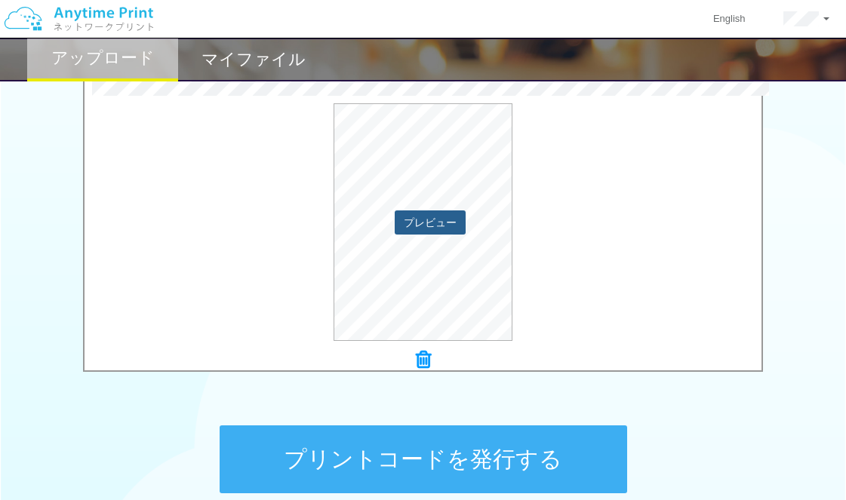
click at [417, 220] on button "プレビュー" at bounding box center [430, 223] width 71 height 24
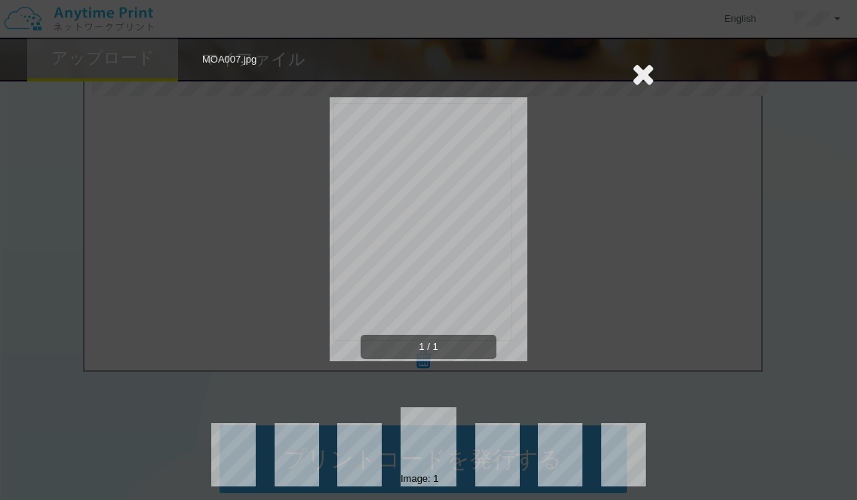
click at [633, 75] on icon at bounding box center [643, 74] width 23 height 30
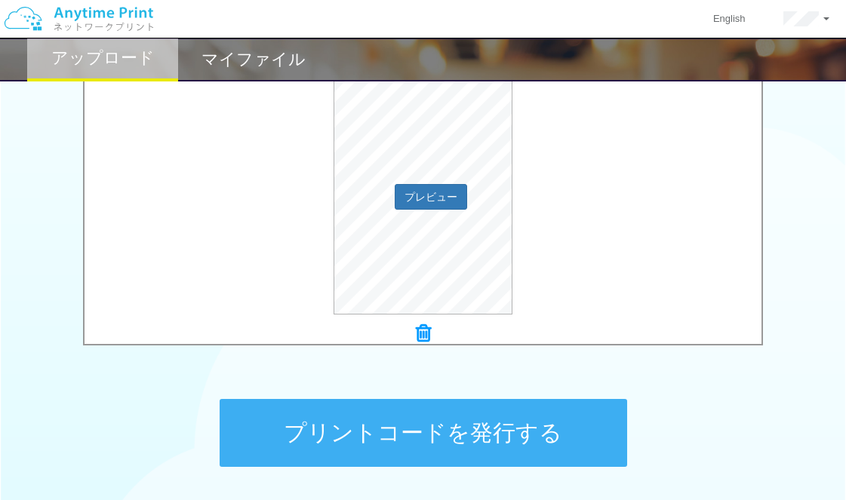
scroll to position [601, 0]
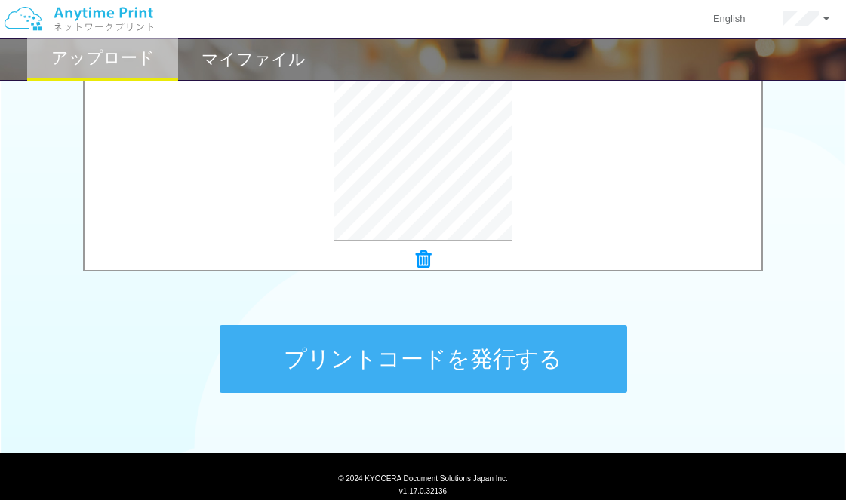
click at [425, 259] on icon at bounding box center [423, 260] width 15 height 20
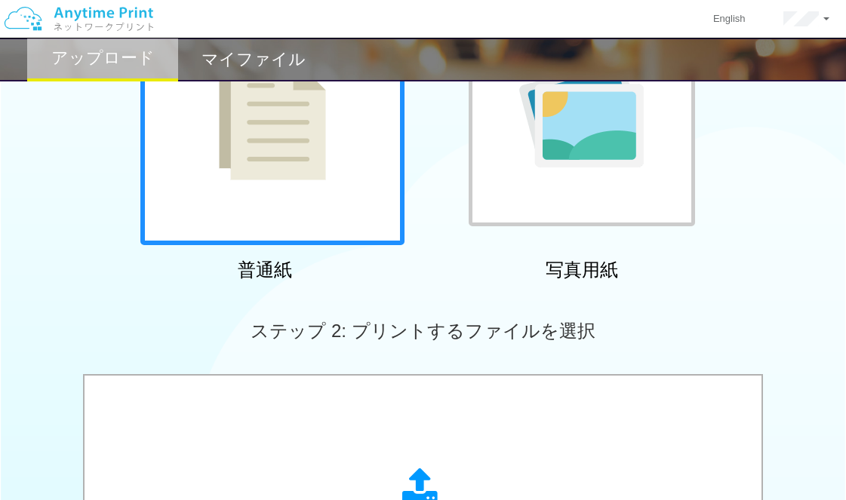
scroll to position [399, 0]
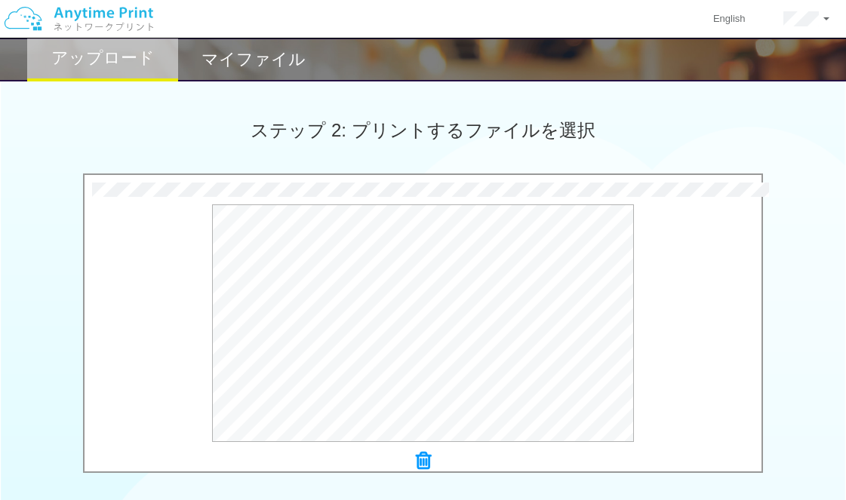
click at [419, 463] on icon at bounding box center [423, 461] width 15 height 20
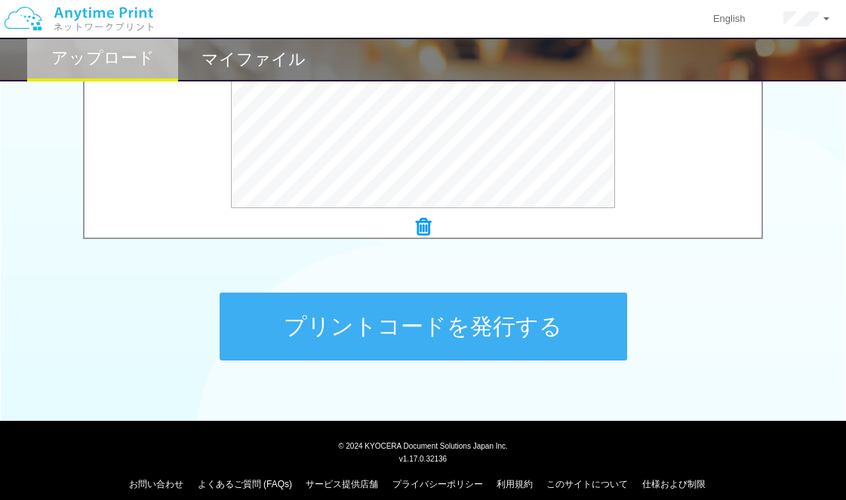
scroll to position [647, 0]
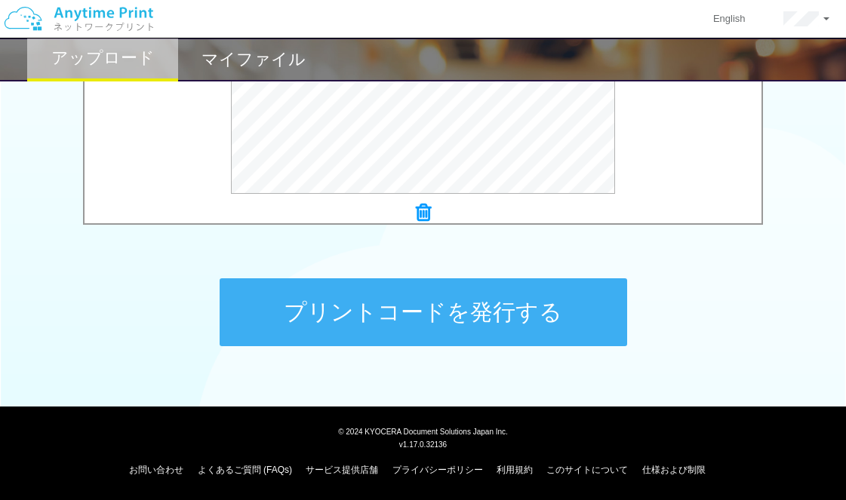
click at [310, 325] on button "プリントコードを発行する" at bounding box center [423, 312] width 407 height 68
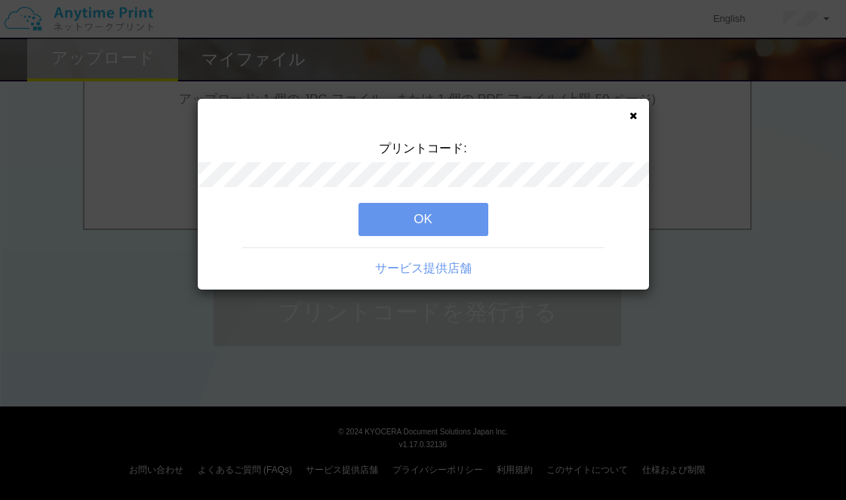
scroll to position [0, 0]
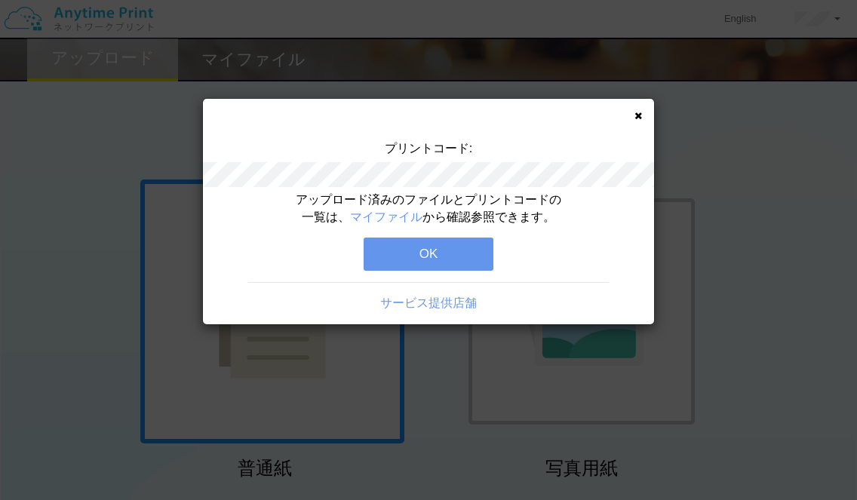
click at [388, 258] on button "OK" at bounding box center [429, 254] width 130 height 33
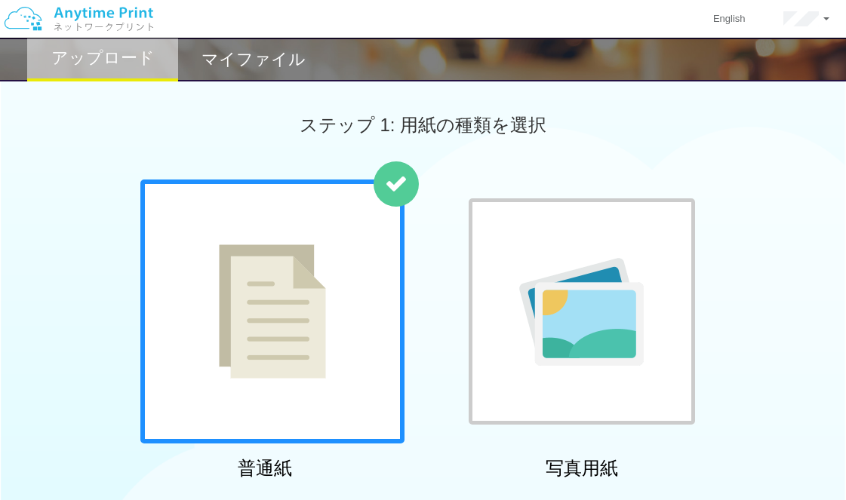
click at [501, 317] on div at bounding box center [582, 311] width 226 height 226
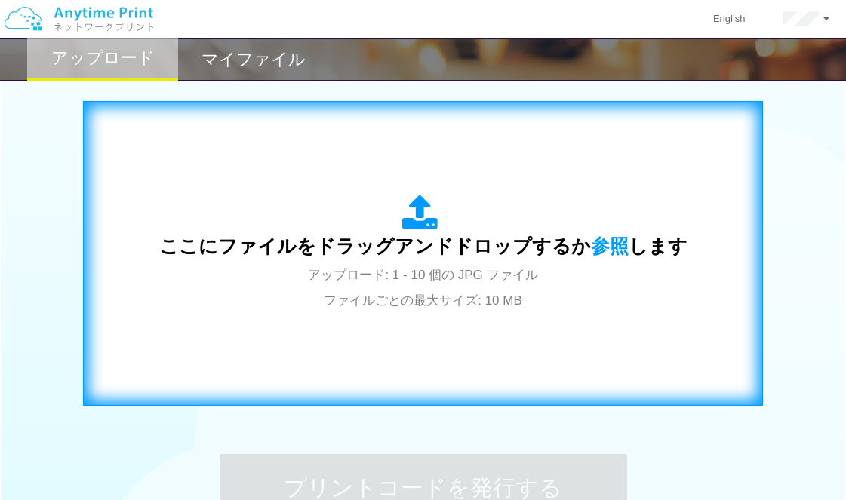
scroll to position [503, 0]
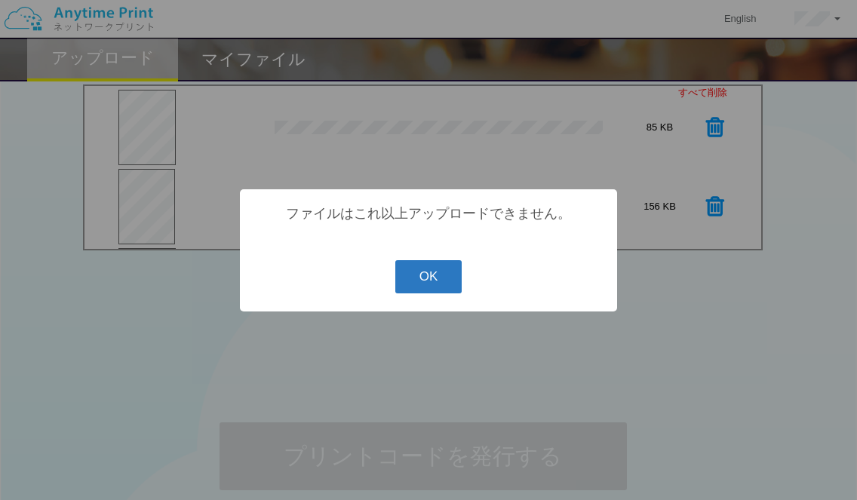
click at [407, 286] on button "OK" at bounding box center [428, 276] width 67 height 33
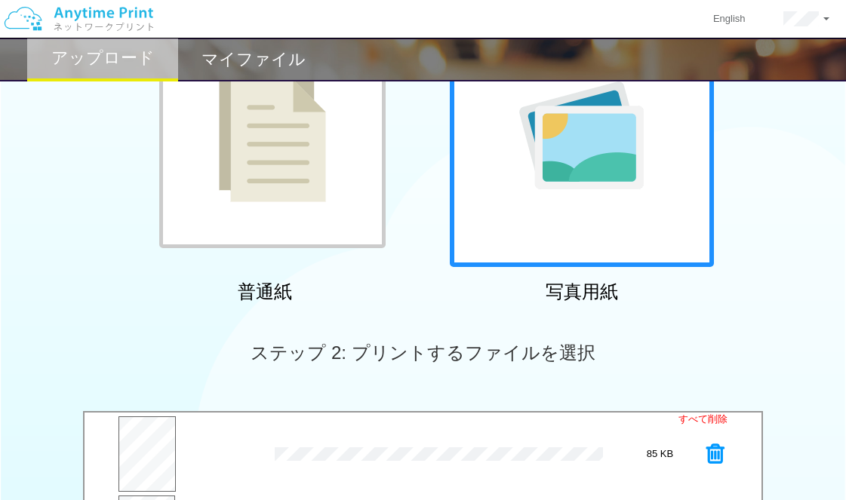
scroll to position [402, 0]
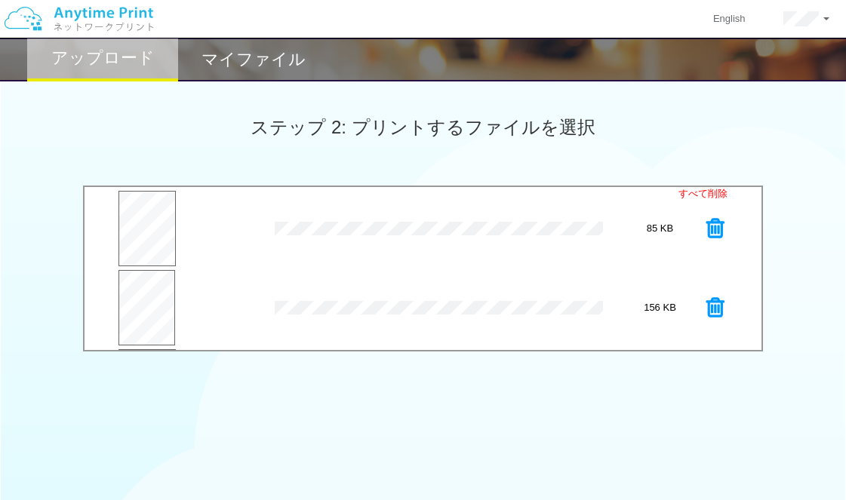
click at [403, 282] on div "× MOA005.jpg" at bounding box center [444, 308] width 339 height 70
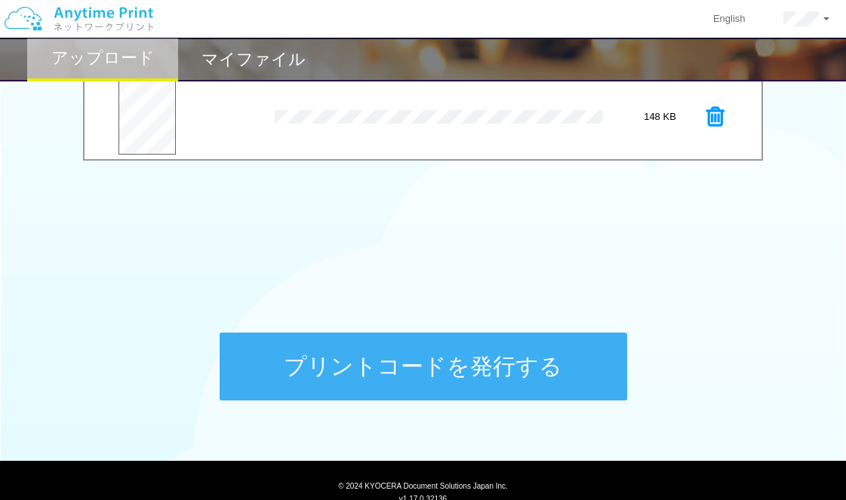
scroll to position [547, 0]
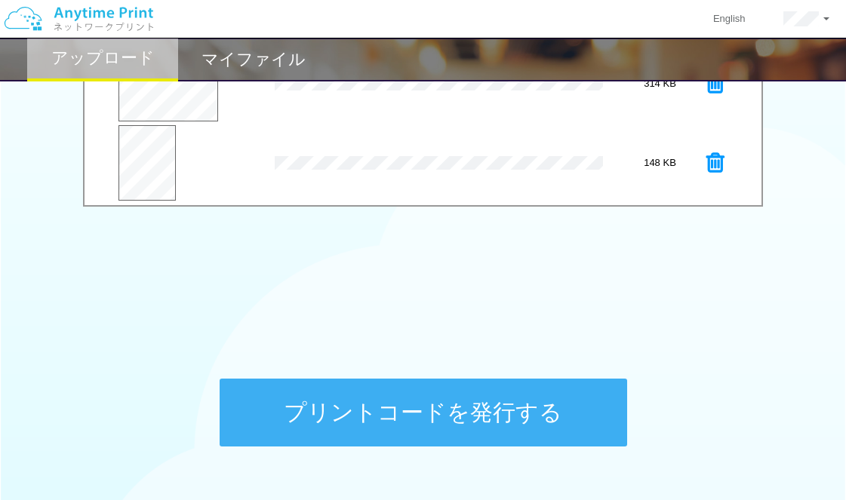
click at [424, 400] on button "プリントコードを発行する" at bounding box center [423, 413] width 407 height 68
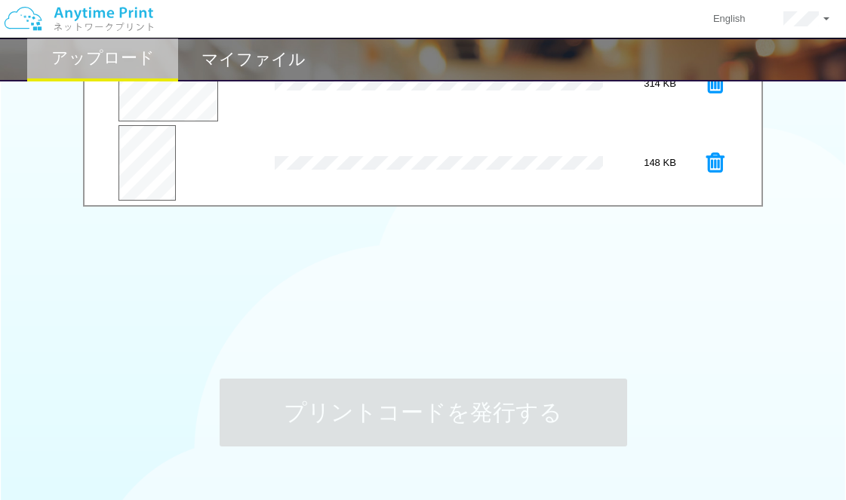
scroll to position [0, 0]
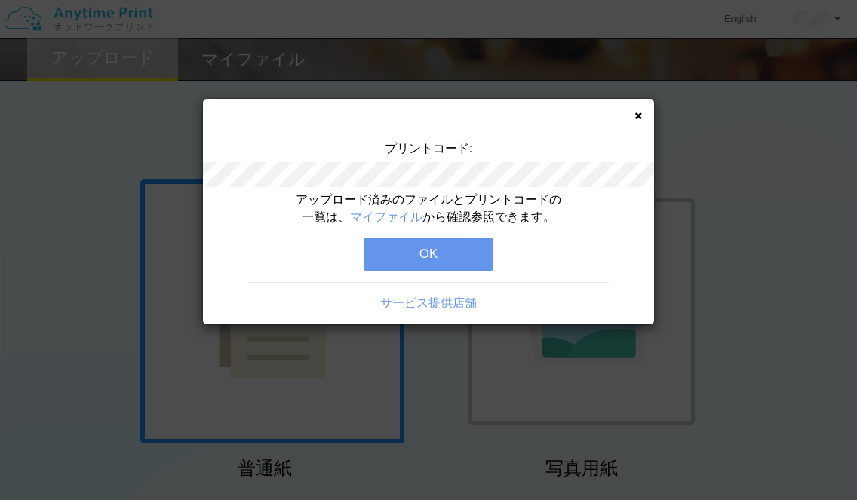
click at [404, 250] on button "OK" at bounding box center [429, 254] width 130 height 33
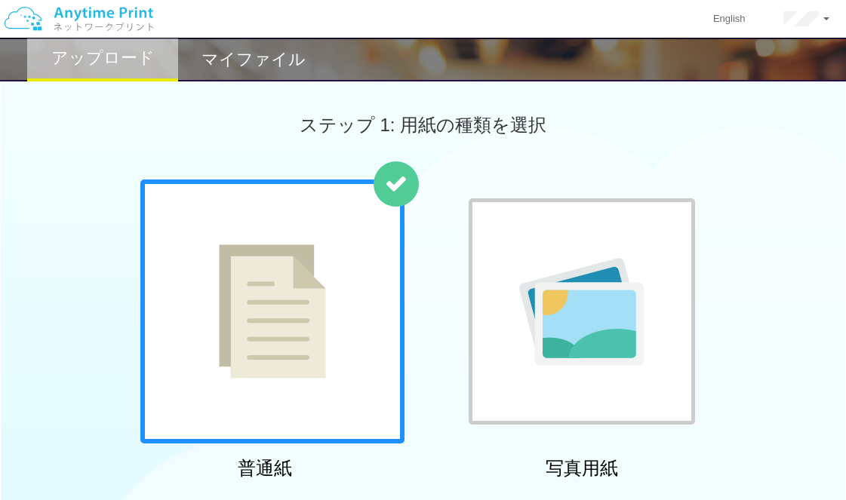
click at [509, 259] on div at bounding box center [582, 311] width 226 height 226
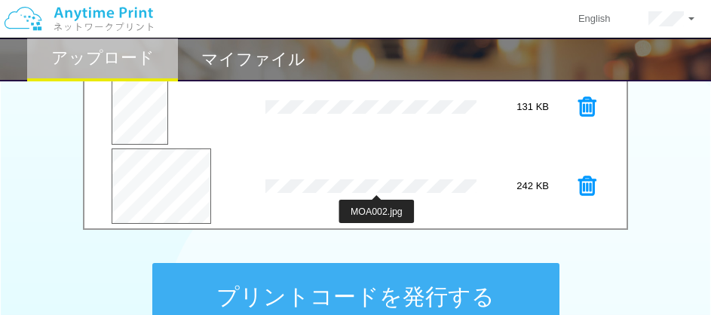
scroll to position [805, 0]
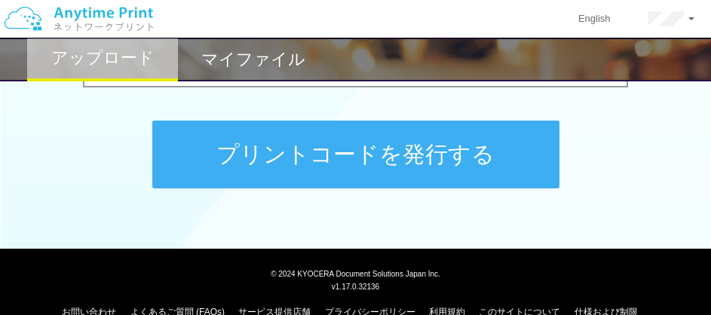
click at [402, 182] on button "プリントコードを発行する" at bounding box center [355, 155] width 407 height 68
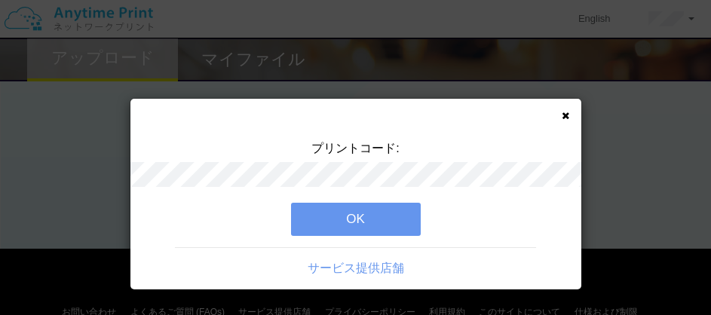
scroll to position [0, 0]
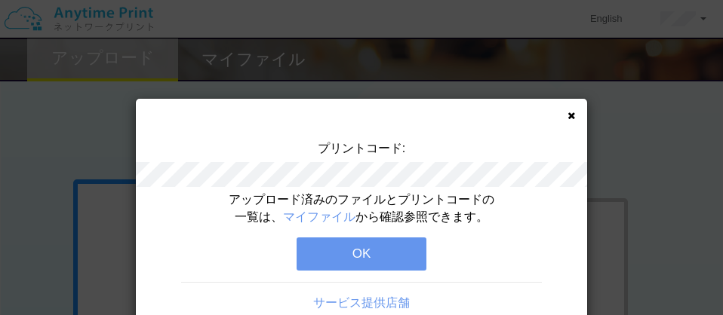
click at [376, 250] on button "OK" at bounding box center [362, 254] width 130 height 33
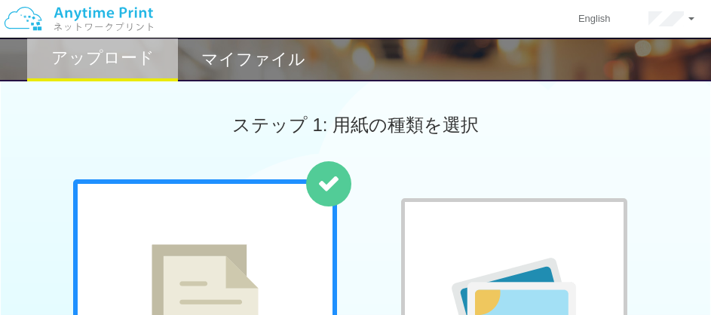
click at [502, 243] on div at bounding box center [514, 311] width 226 height 226
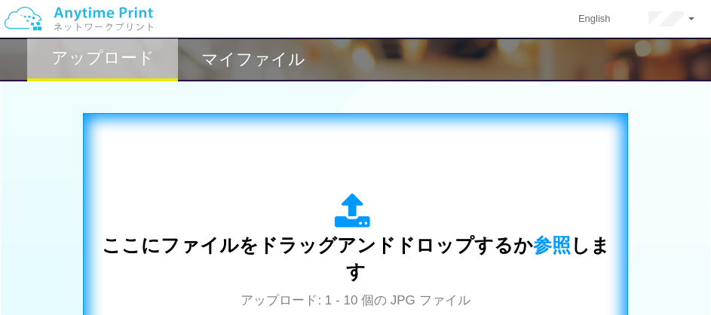
scroll to position [503, 0]
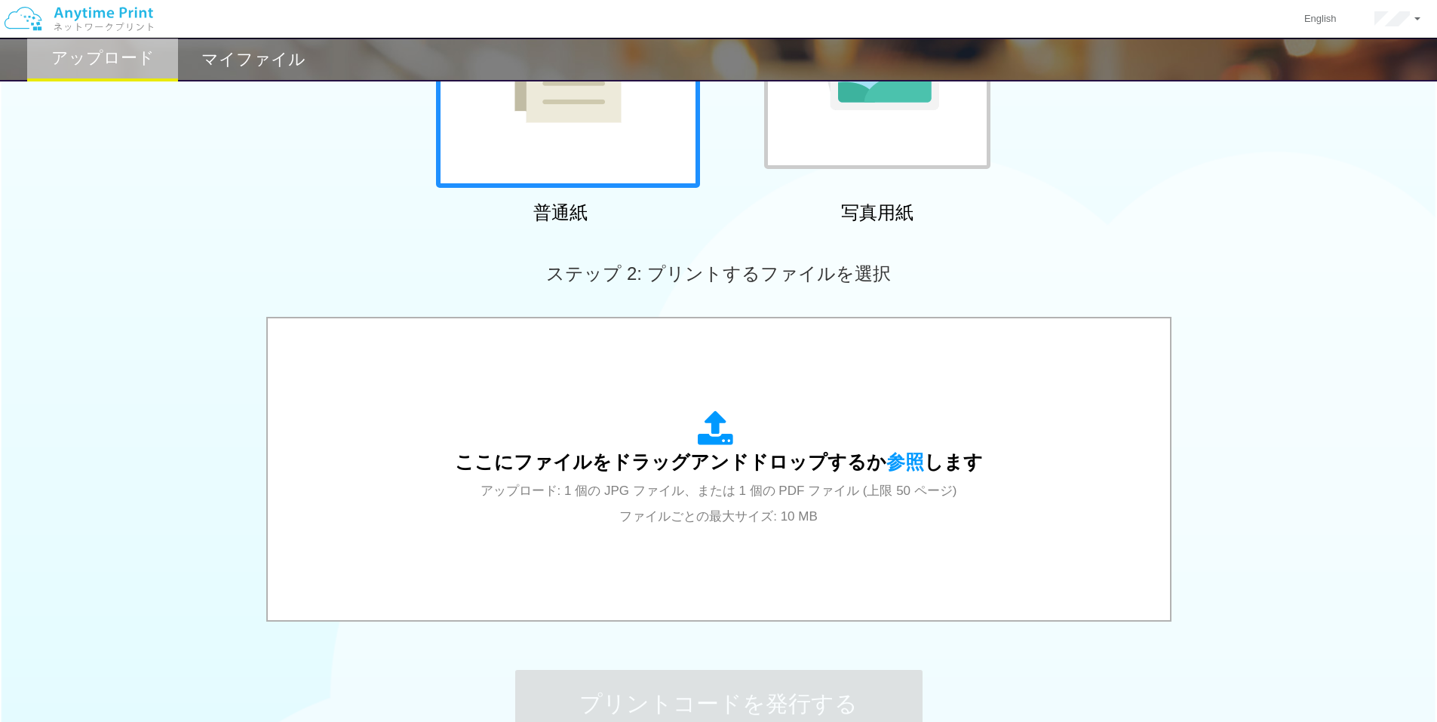
scroll to position [302, 0]
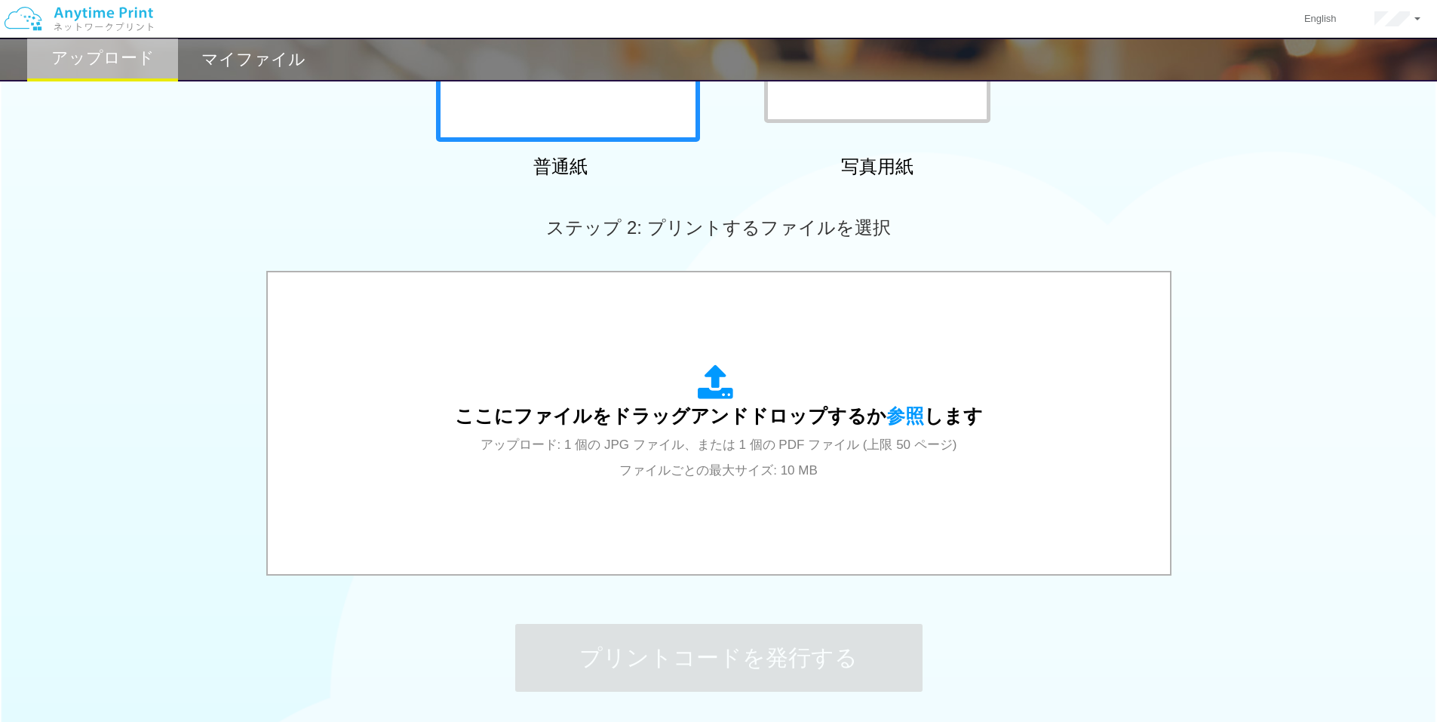
click at [298, 51] on h2 "マイファイル" at bounding box center [253, 60] width 104 height 18
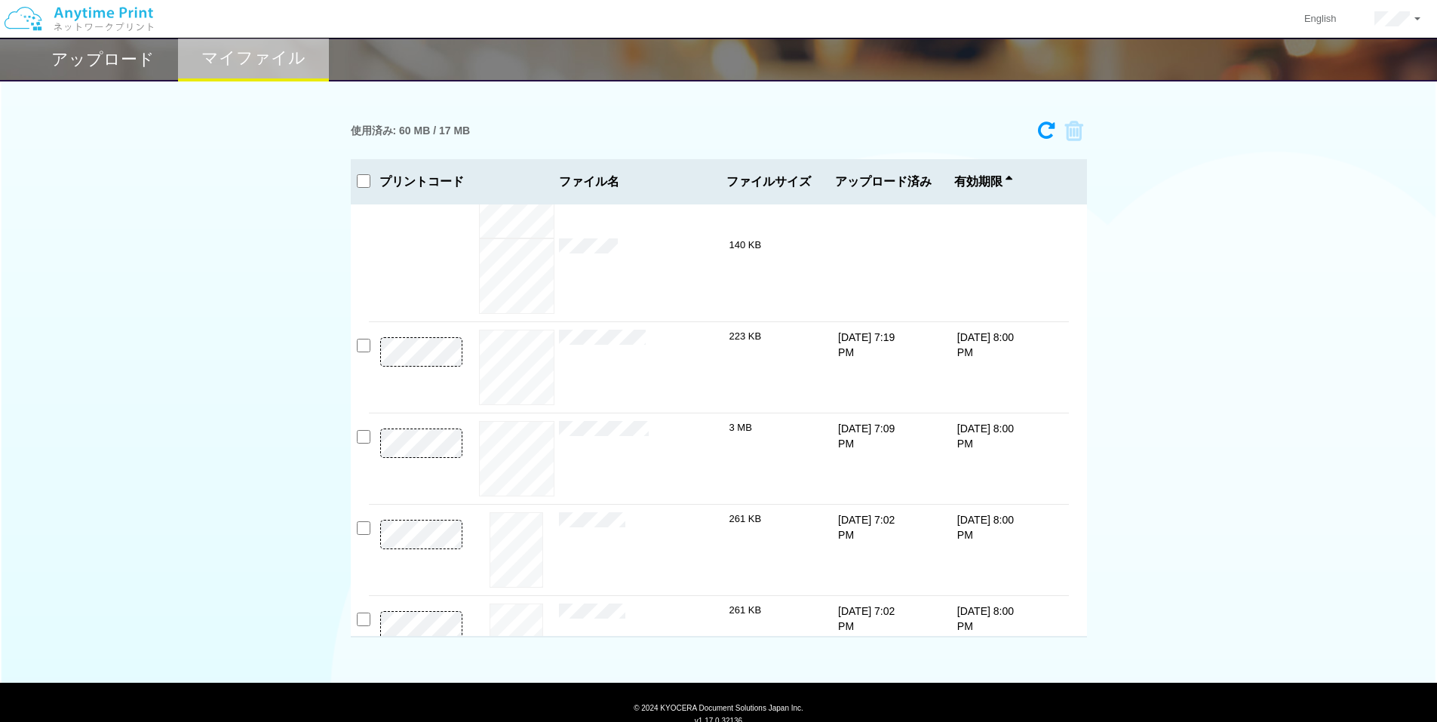
scroll to position [1522, 0]
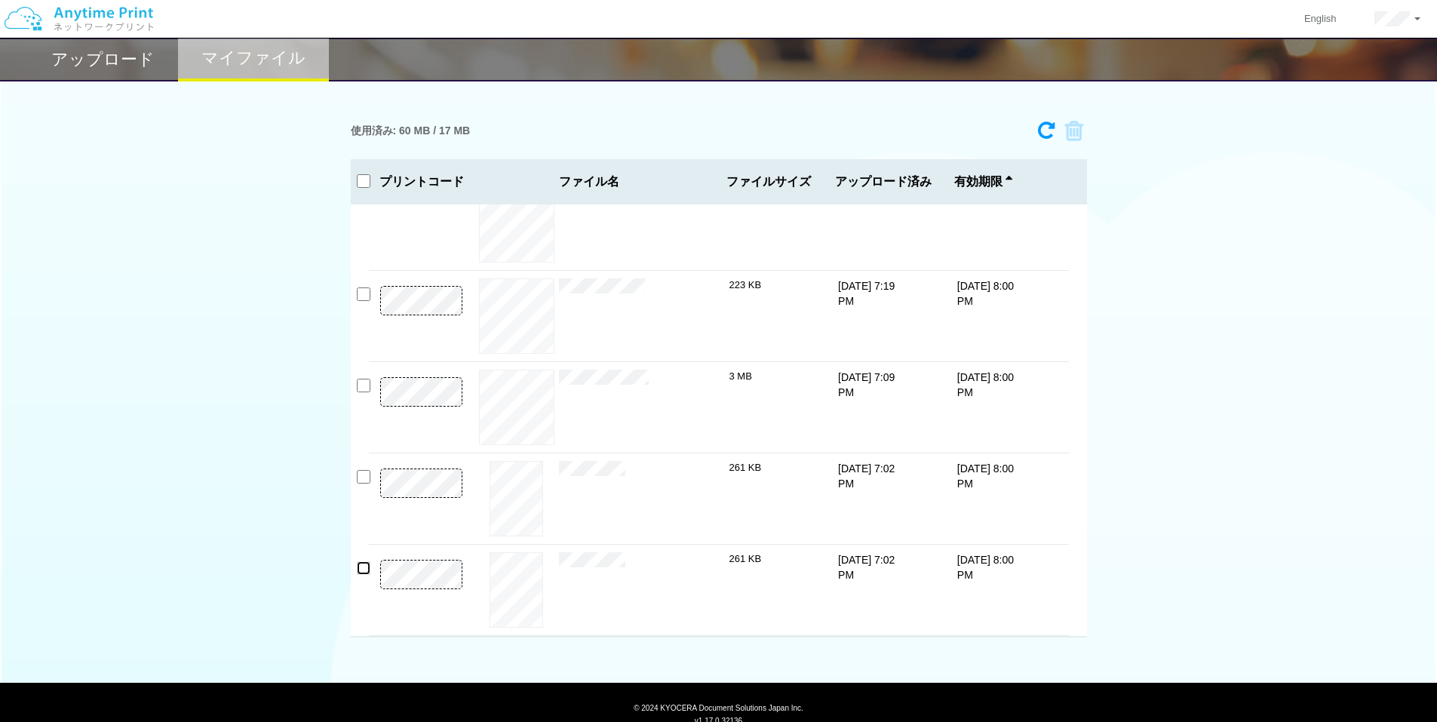
click at [368, 567] on input "checkbox" at bounding box center [364, 568] width 14 height 14
click at [1078, 132] on icon at bounding box center [1069, 131] width 29 height 23
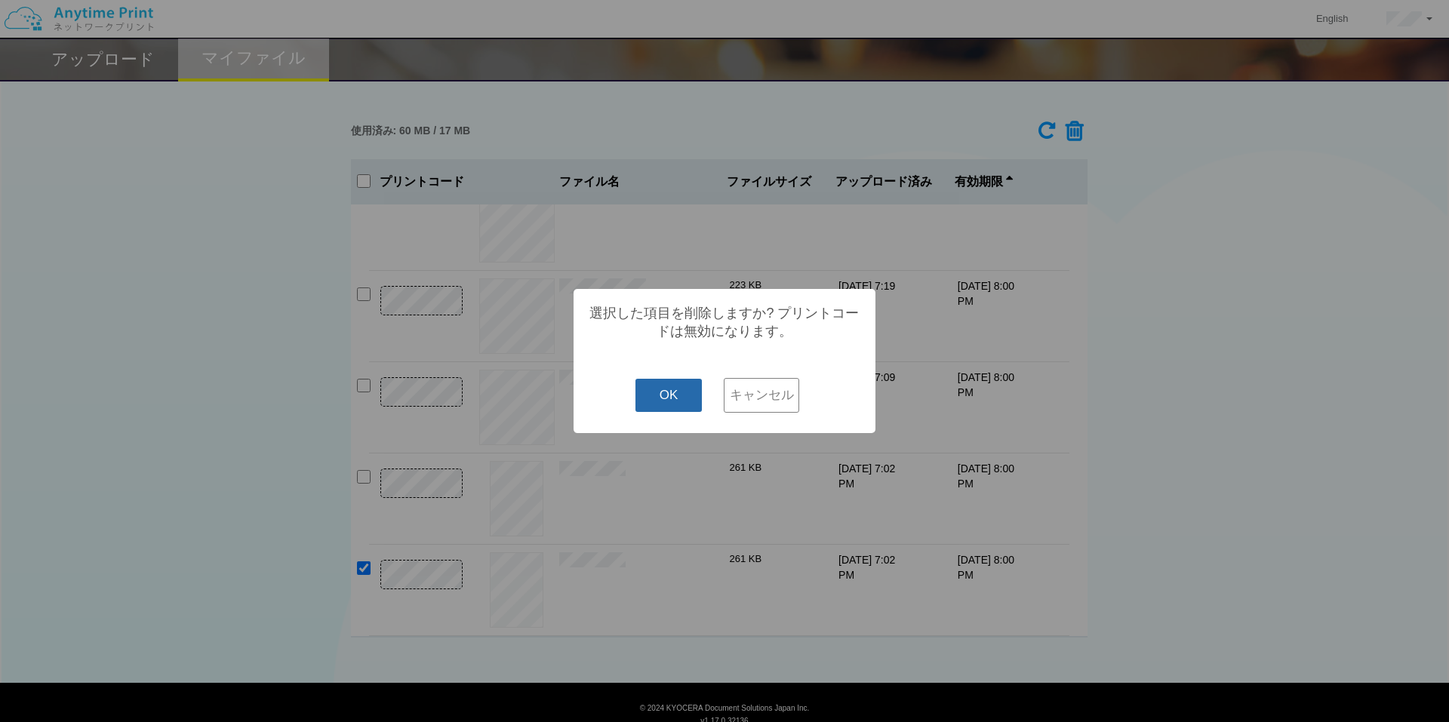
click at [674, 401] on button "OK" at bounding box center [668, 395] width 67 height 33
checkbox input "false"
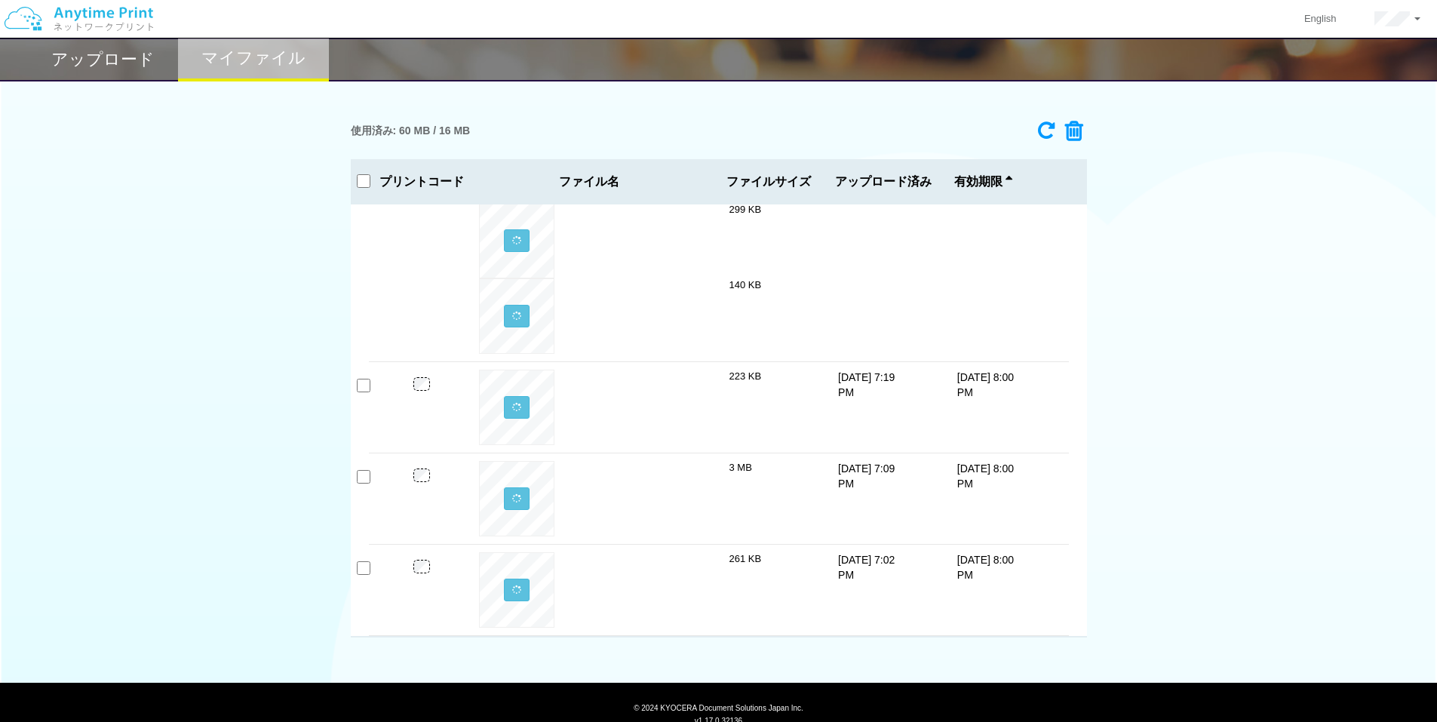
scroll to position [1431, 0]
click at [131, 59] on h2 "アップロード" at bounding box center [102, 60] width 103 height 18
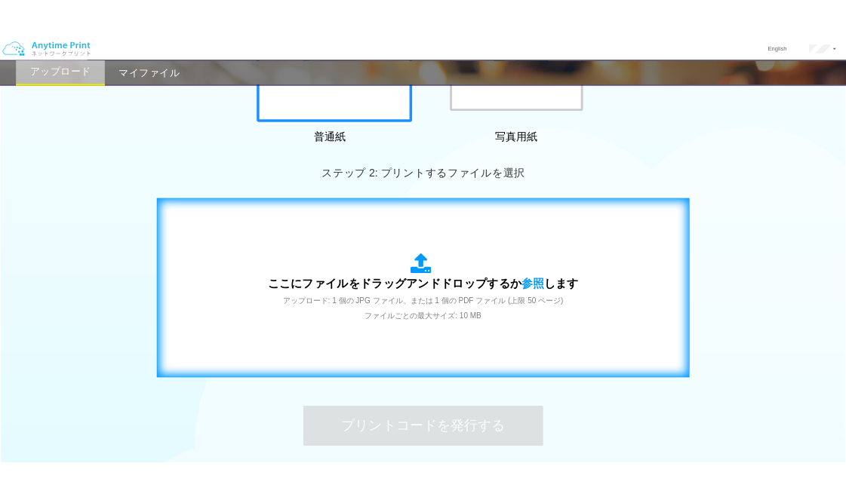
scroll to position [302, 0]
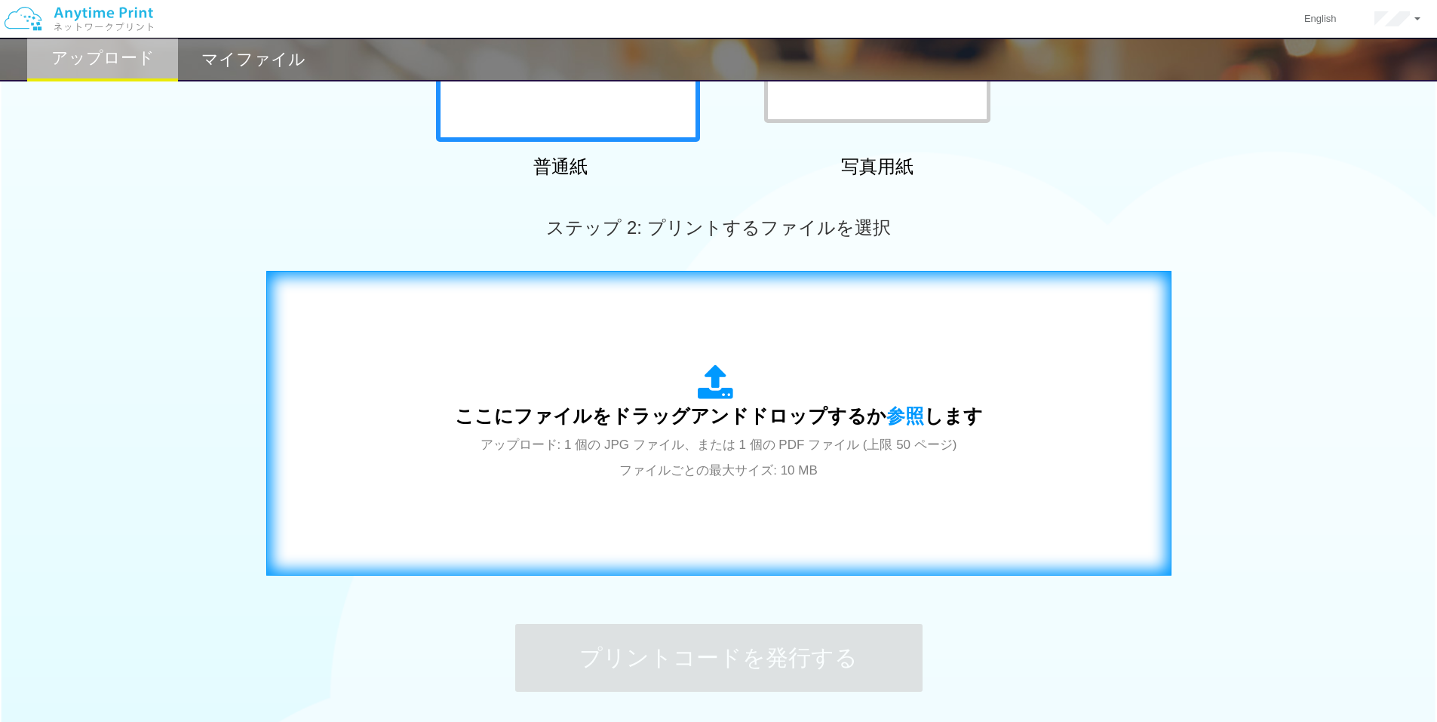
click at [700, 373] on icon at bounding box center [719, 383] width 42 height 38
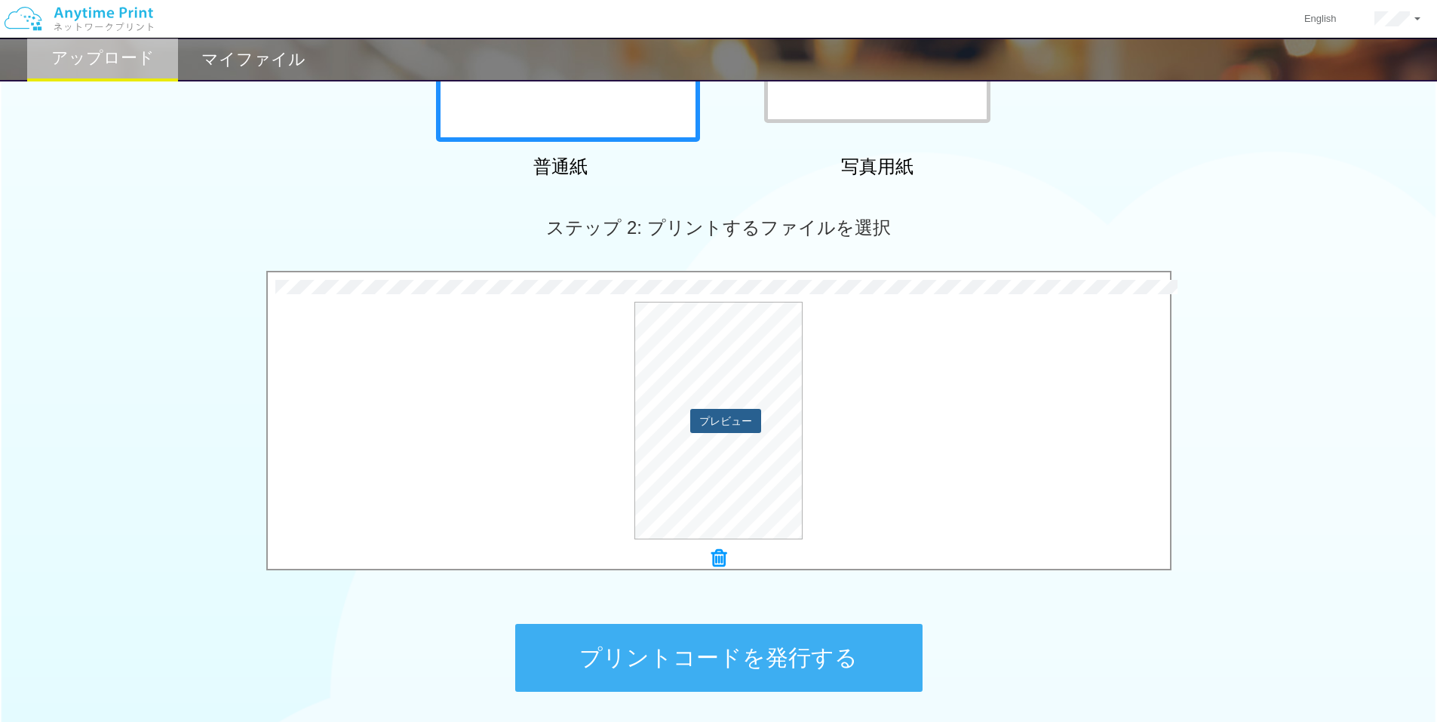
click at [714, 413] on button "プレビュー" at bounding box center [725, 421] width 71 height 24
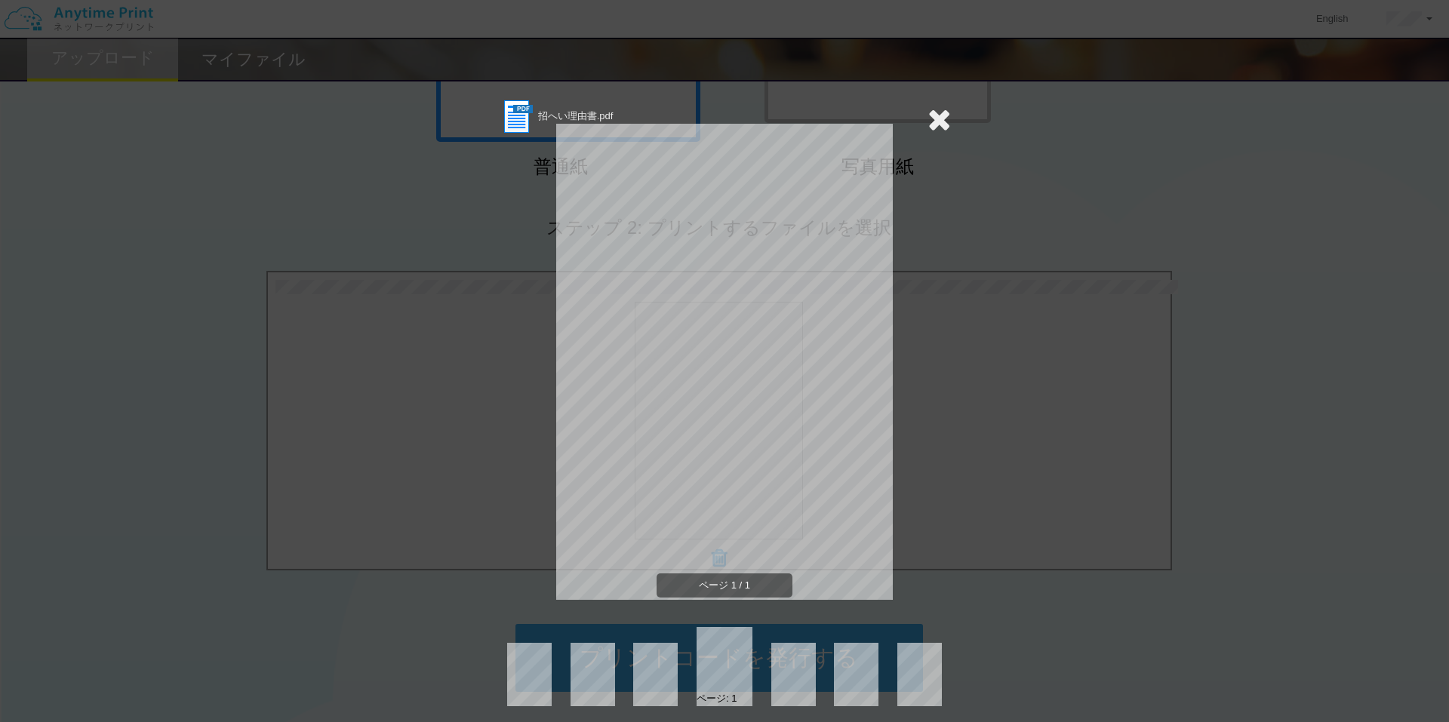
click at [944, 117] on icon at bounding box center [938, 119] width 23 height 30
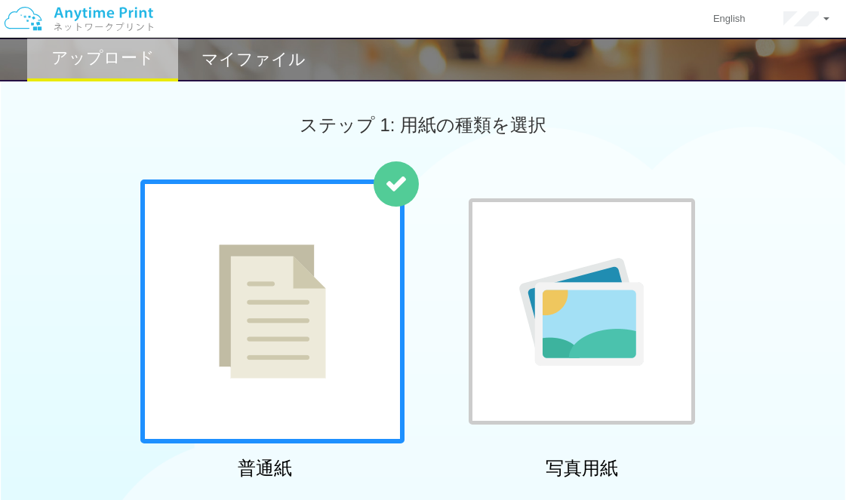
scroll to position [402, 0]
